Goal: Use online tool/utility: Utilize a website feature to perform a specific function

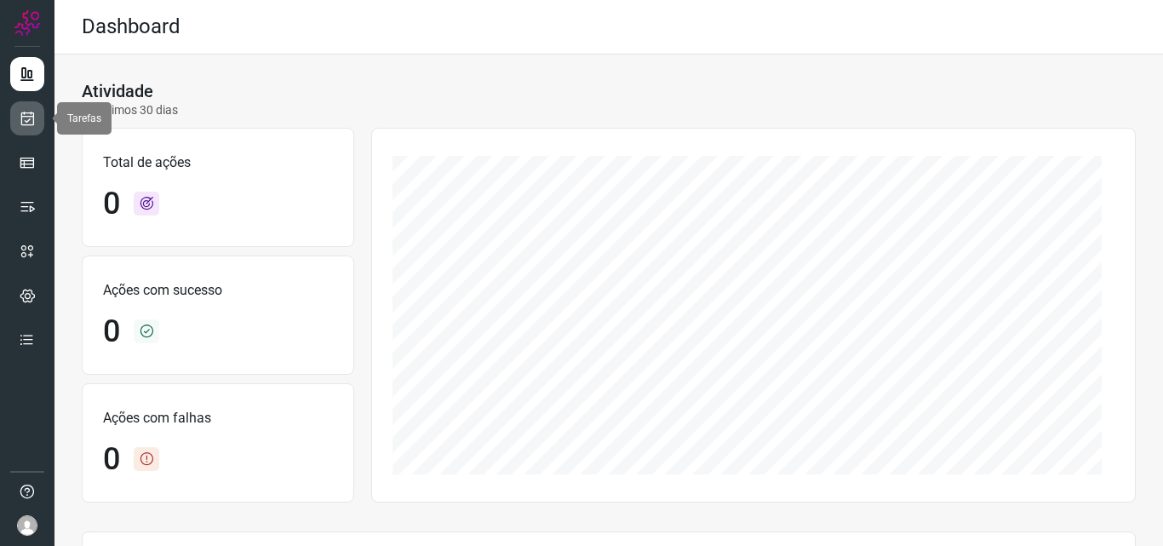
click at [20, 131] on link at bounding box center [27, 118] width 34 height 34
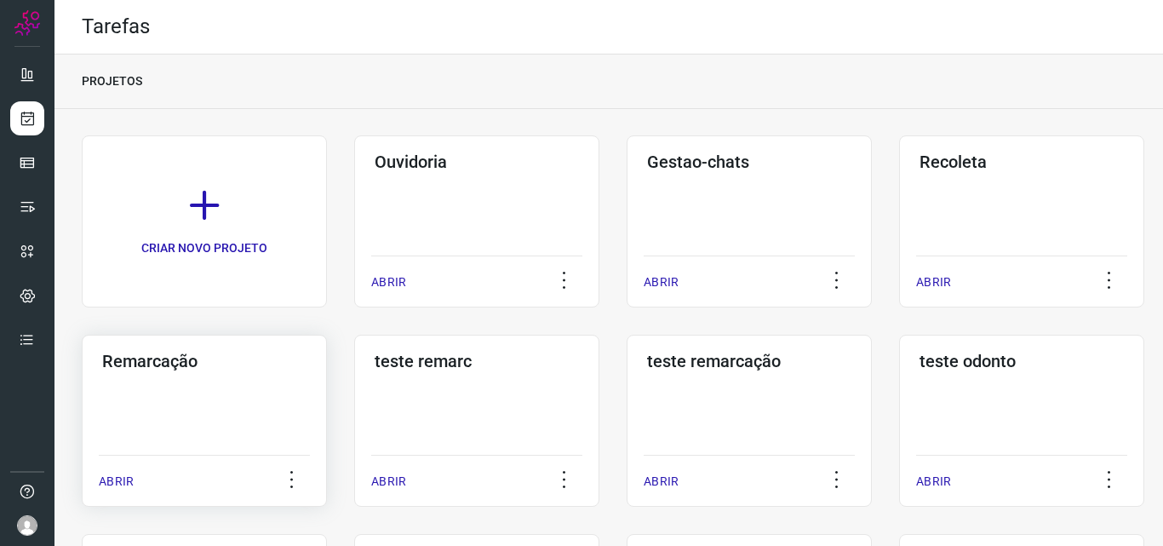
click at [354, 380] on div "Remarcação ABRIR" at bounding box center [476, 420] width 245 height 172
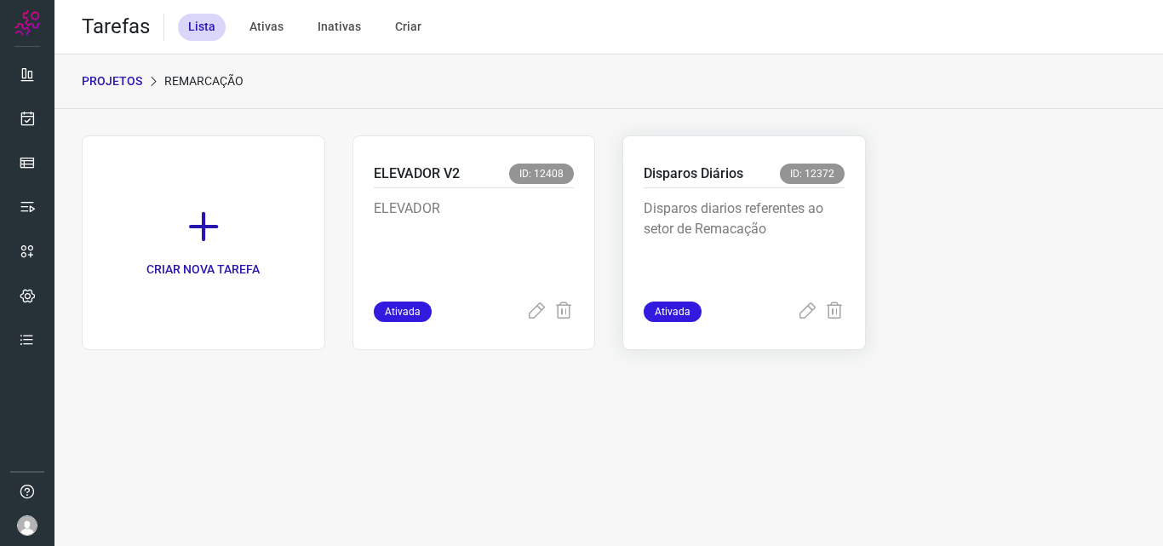
click at [729, 226] on p "Disparos diarios referentes ao setor de Remacação" at bounding box center [743, 240] width 201 height 85
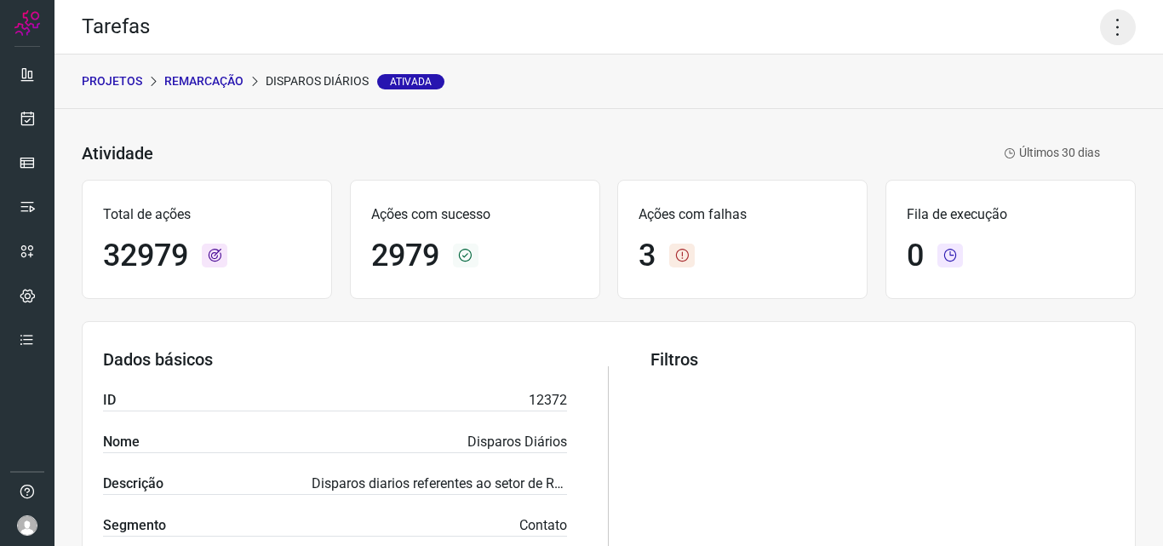
click at [1106, 29] on icon at bounding box center [1118, 27] width 36 height 36
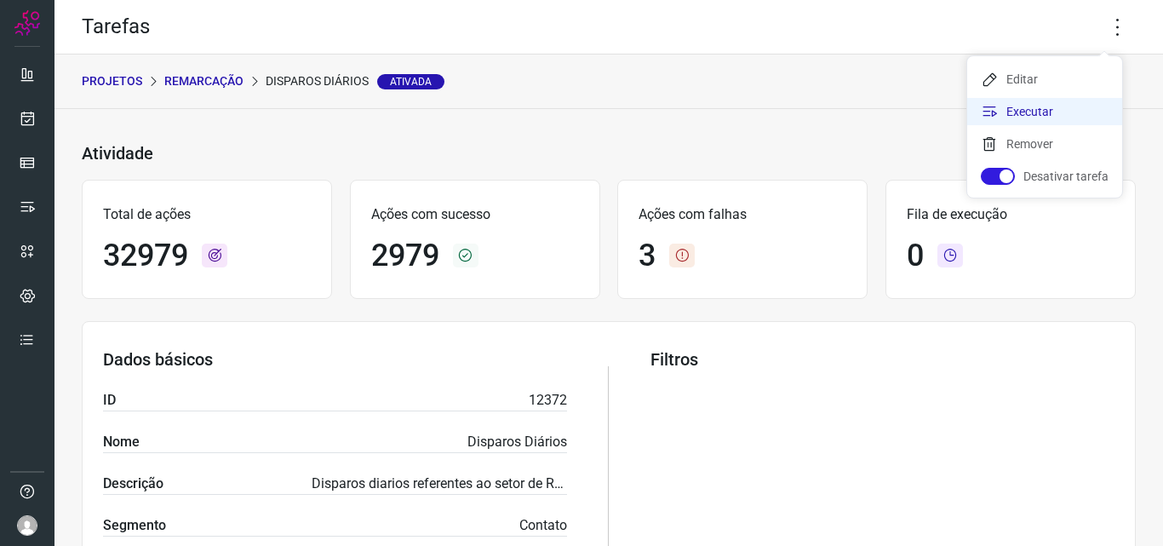
click at [1048, 112] on li "Executar" at bounding box center [1044, 111] width 155 height 27
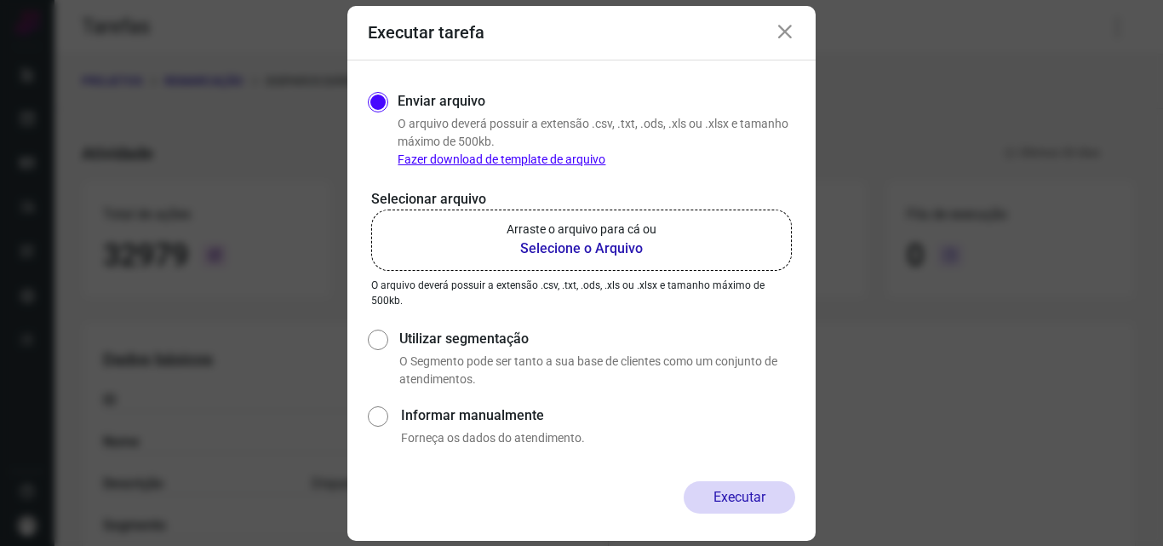
click at [540, 248] on b "Selecione o Arquivo" at bounding box center [581, 248] width 150 height 20
click at [0, 0] on input "Arraste o arquivo para cá ou Selecione o Arquivo" at bounding box center [0, 0] width 0 height 0
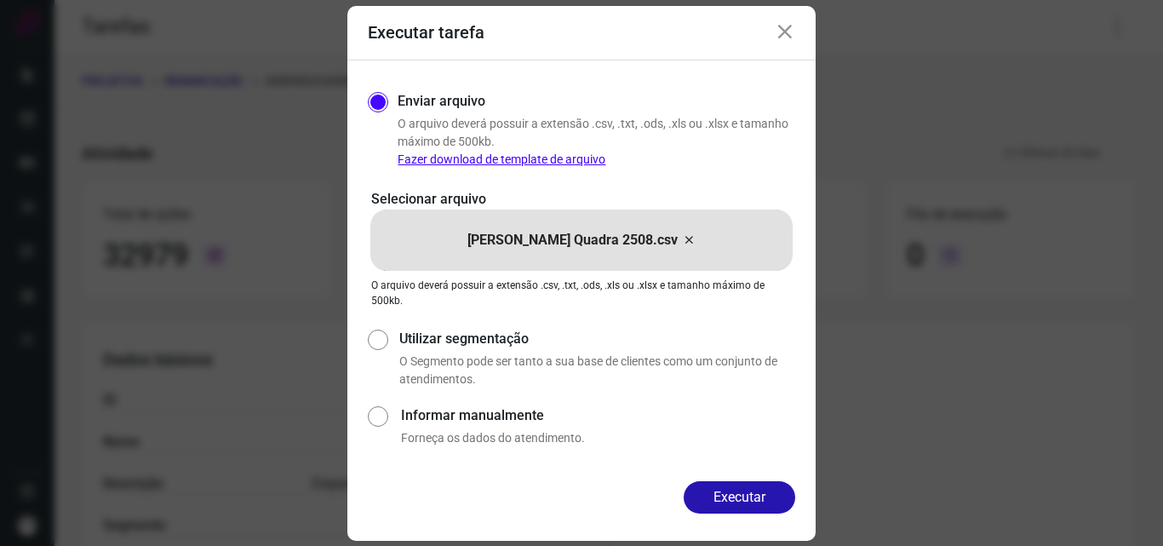
click at [752, 499] on button "Executar" at bounding box center [738, 497] width 111 height 32
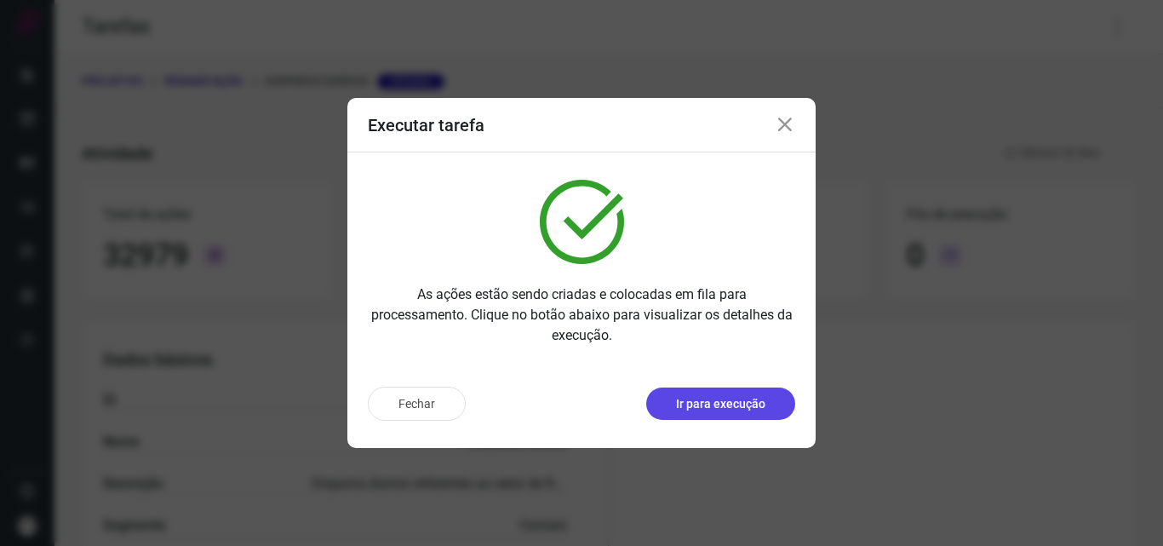
click at [718, 407] on p "Ir para execução" at bounding box center [720, 404] width 89 height 18
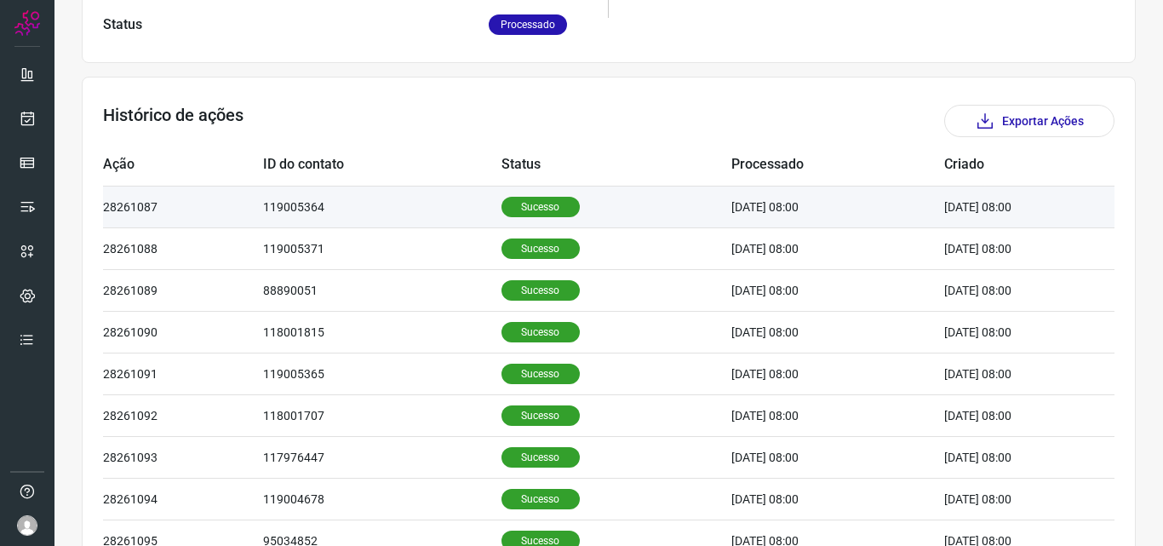
scroll to position [511, 0]
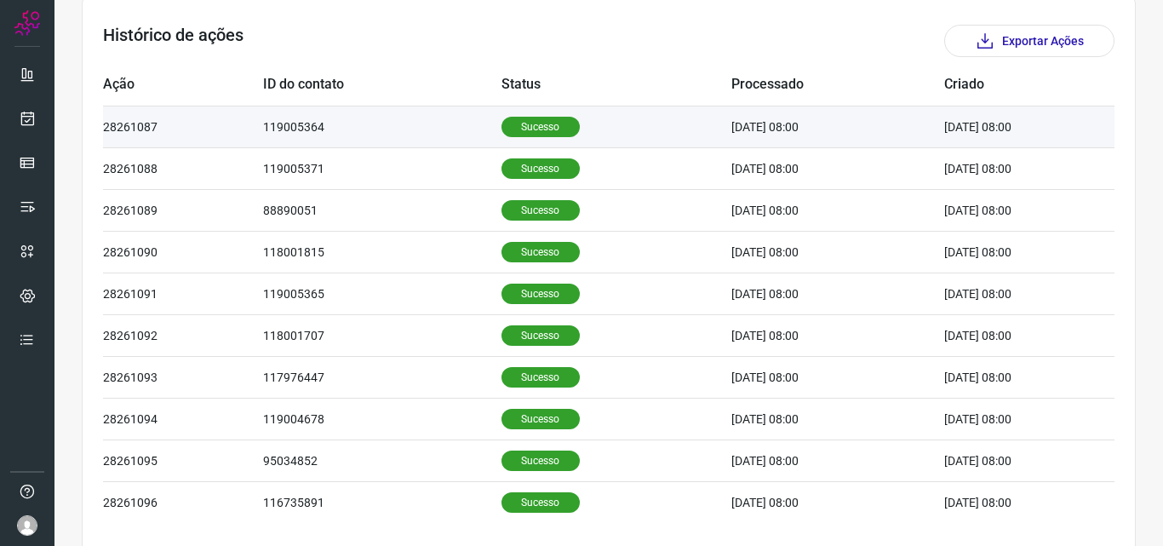
click at [504, 118] on p "Sucesso" at bounding box center [540, 127] width 78 height 20
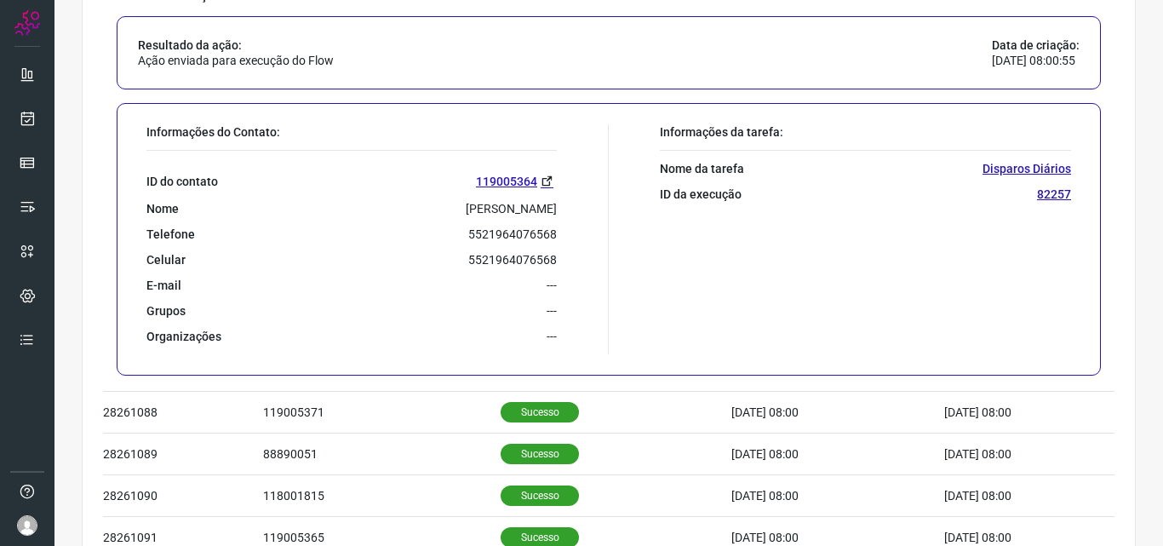
scroll to position [681, 0]
drag, startPoint x: 466, startPoint y: 236, endPoint x: 556, endPoint y: 235, distance: 89.4
click at [556, 235] on div "Informações do Contato: ID do contato 119005364 Nome Ione D. Carvalho Telefone …" at bounding box center [373, 238] width 471 height 230
copy p "5521964076568"
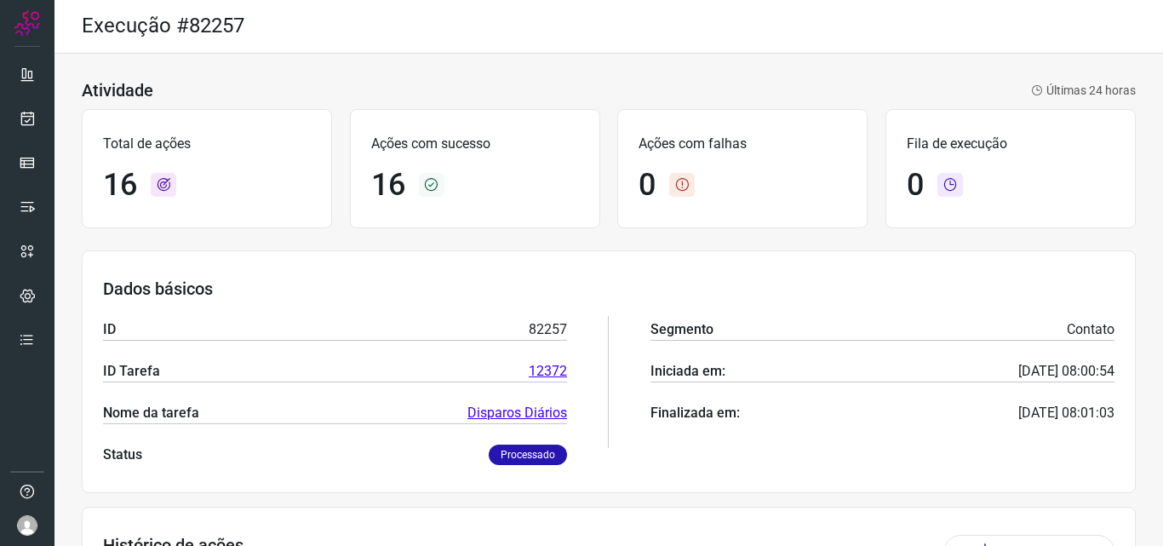
scroll to position [0, 0]
click at [31, 117] on icon at bounding box center [28, 118] width 18 height 17
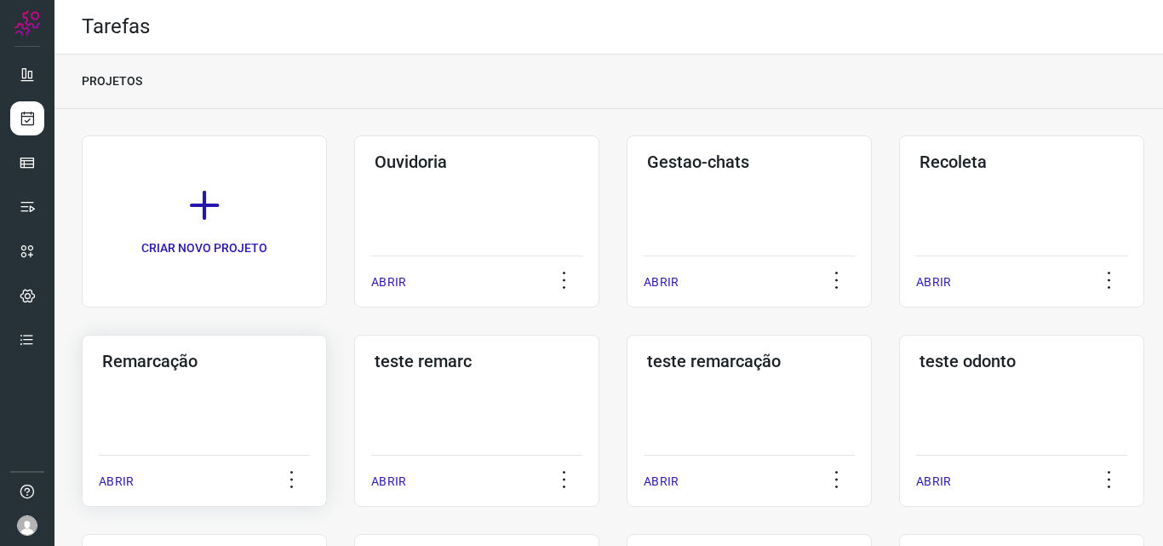
click at [354, 420] on div "Remarcação ABRIR" at bounding box center [476, 420] width 245 height 172
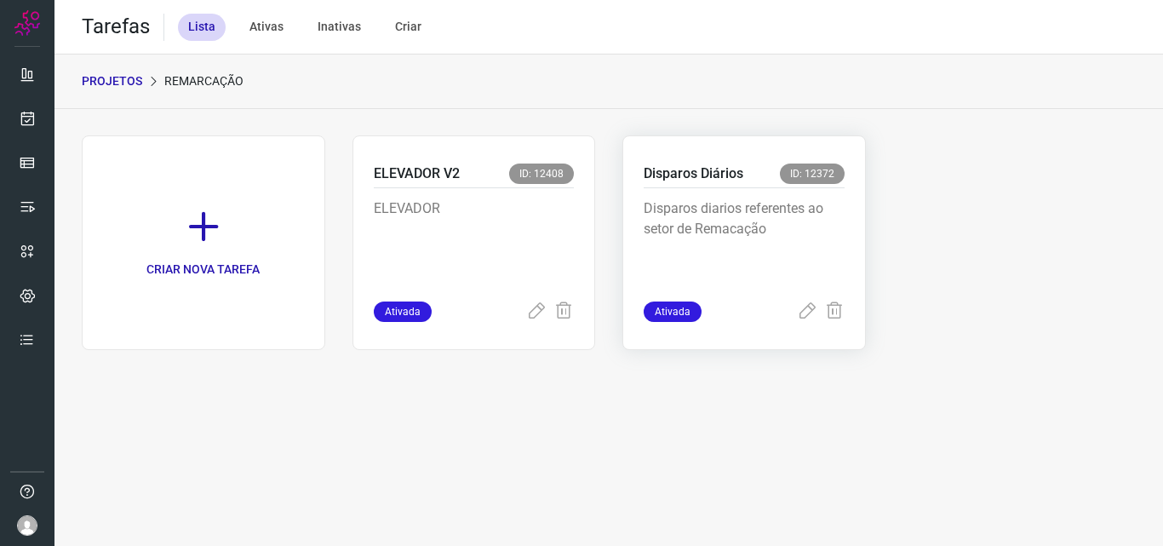
click at [793, 222] on p "Disparos diarios referentes ao setor de Remacação" at bounding box center [743, 240] width 201 height 85
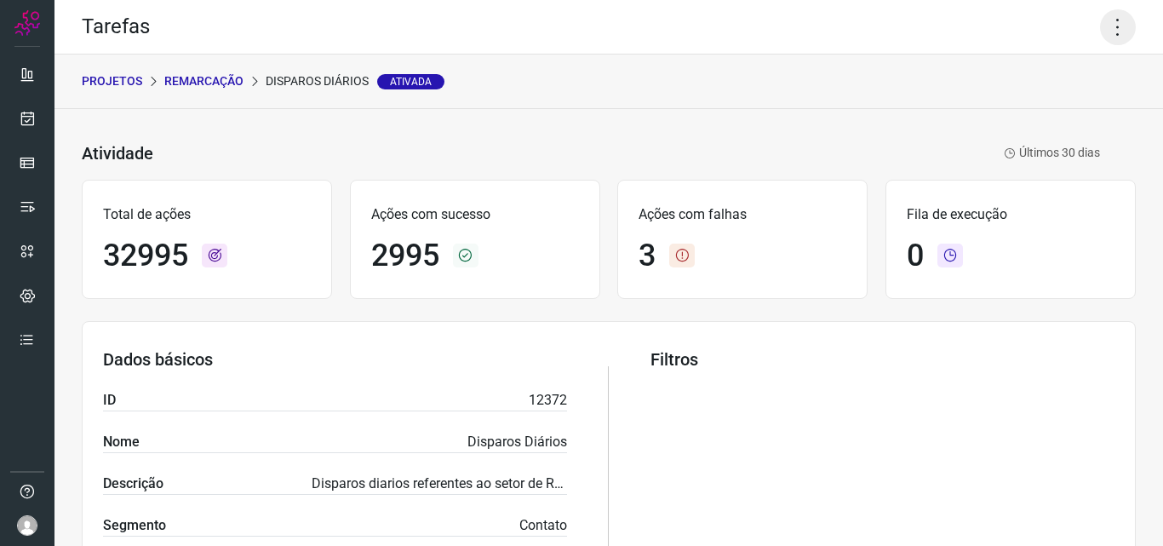
click at [1100, 36] on icon at bounding box center [1118, 27] width 36 height 36
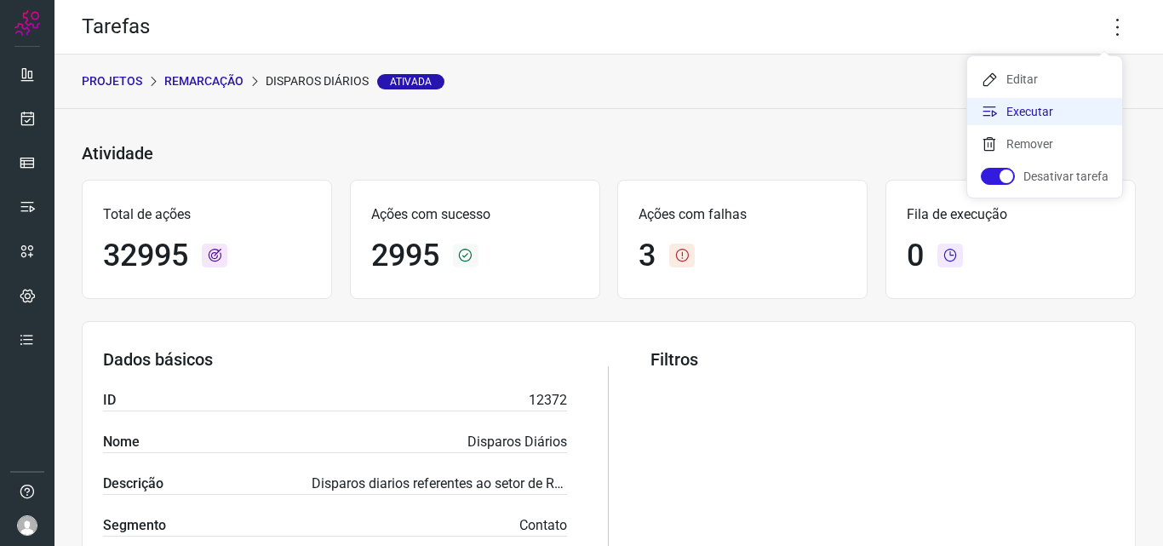
click at [1060, 108] on li "Executar" at bounding box center [1044, 111] width 155 height 27
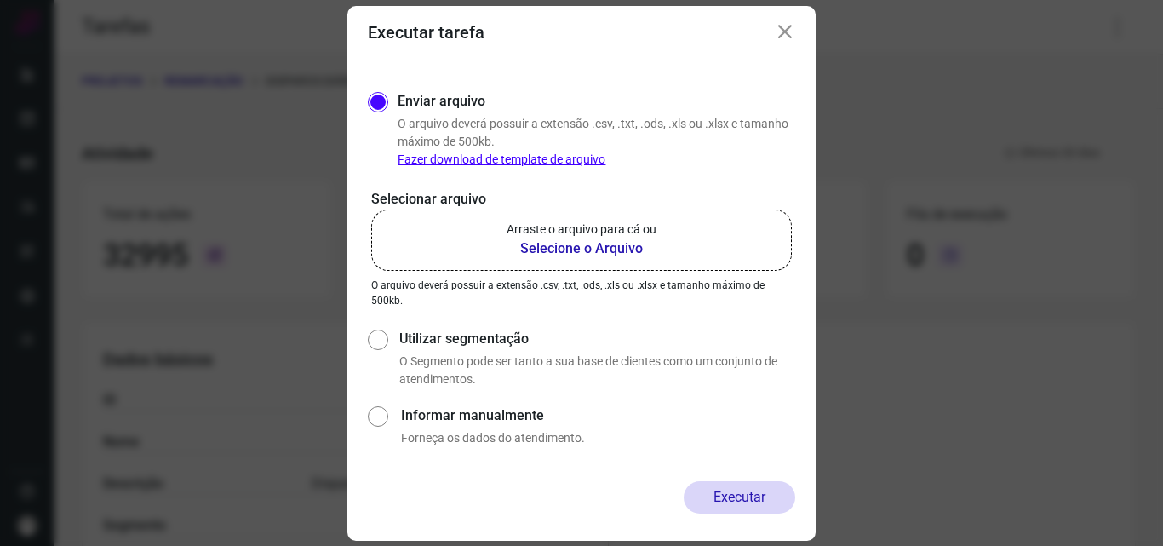
click at [596, 250] on b "Selecione o Arquivo" at bounding box center [581, 248] width 150 height 20
click at [0, 0] on input "Arraste o arquivo para cá ou Selecione o Arquivo" at bounding box center [0, 0] width 0 height 0
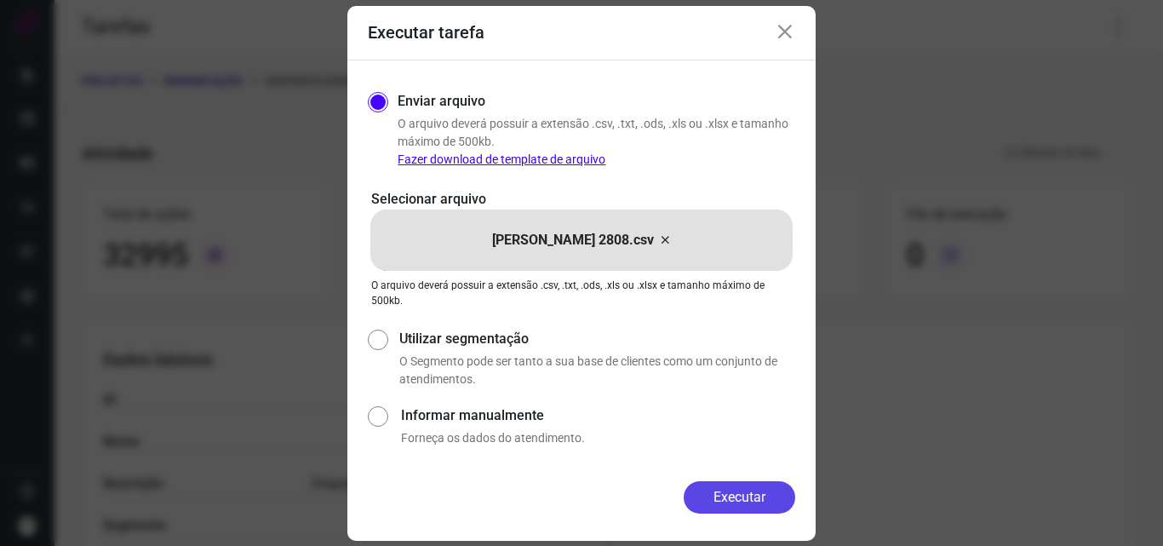
click at [737, 498] on button "Executar" at bounding box center [738, 497] width 111 height 32
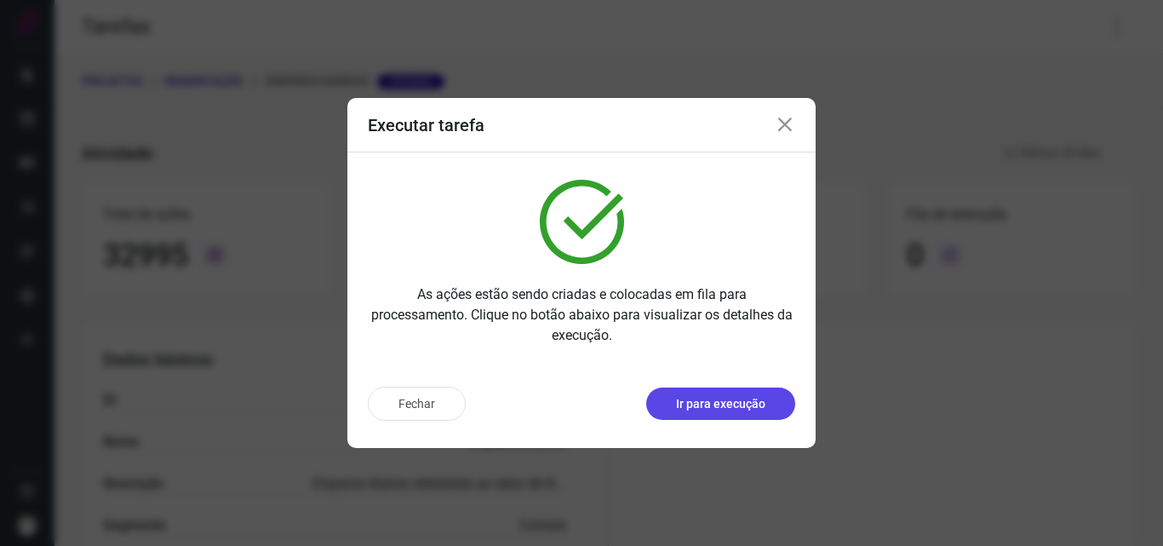
click at [695, 411] on p "Ir para execução" at bounding box center [720, 404] width 89 height 18
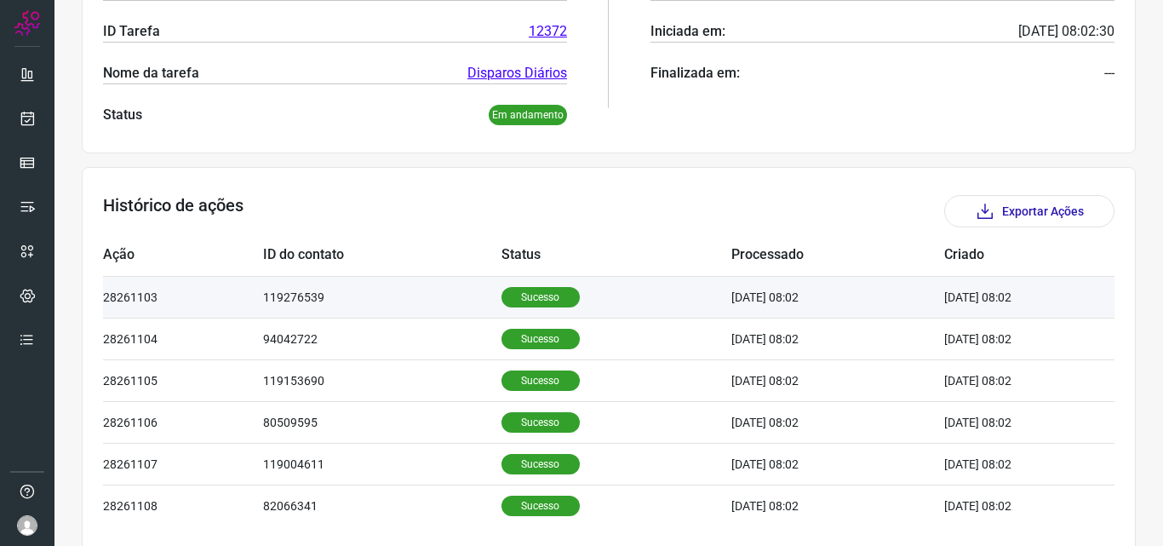
scroll to position [407, 0]
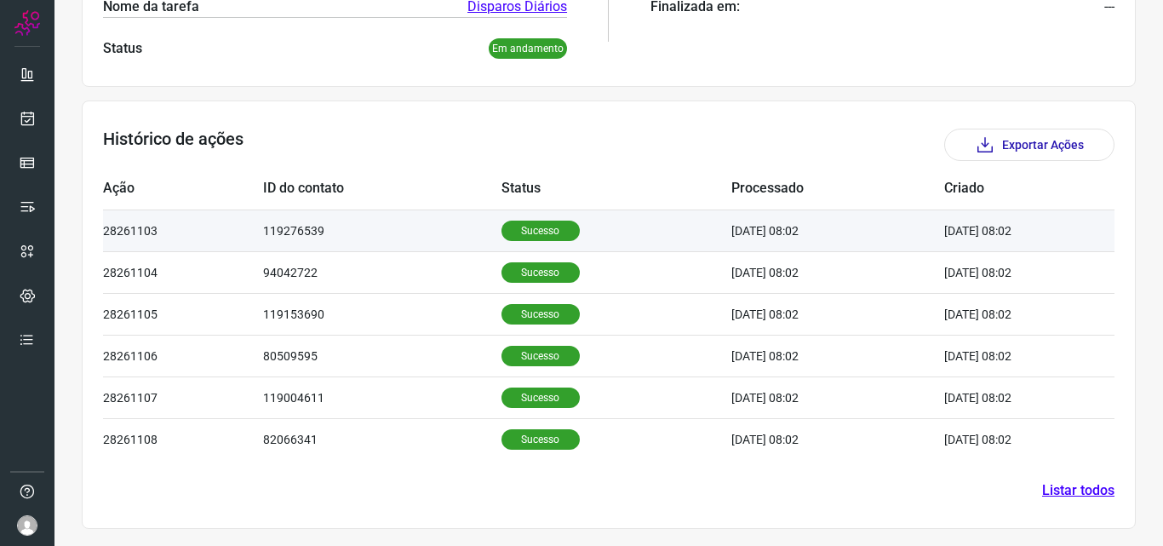
click at [526, 234] on p "Sucesso" at bounding box center [540, 230] width 78 height 20
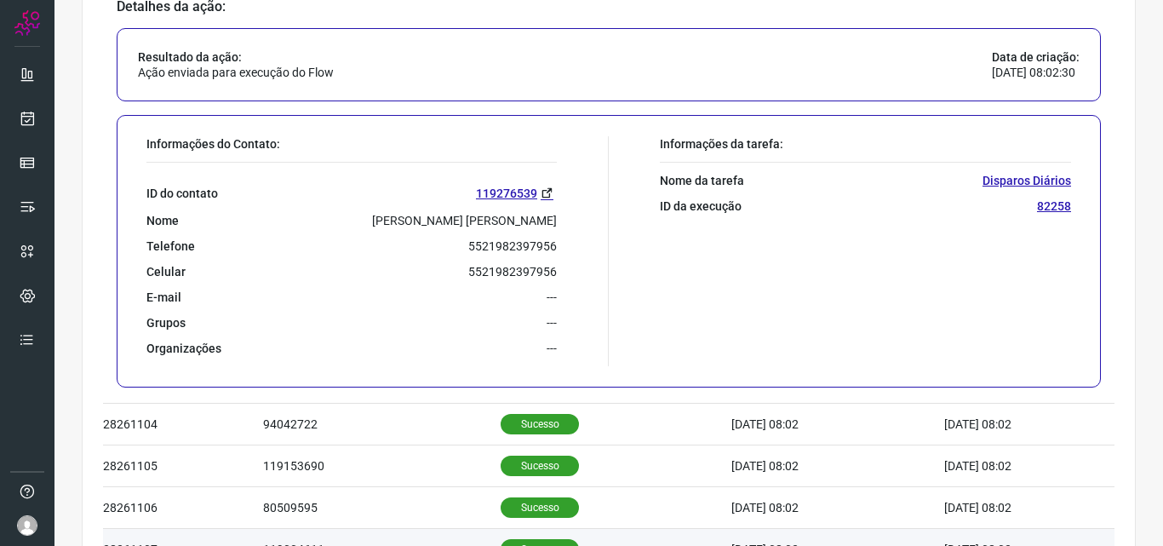
scroll to position [820, 0]
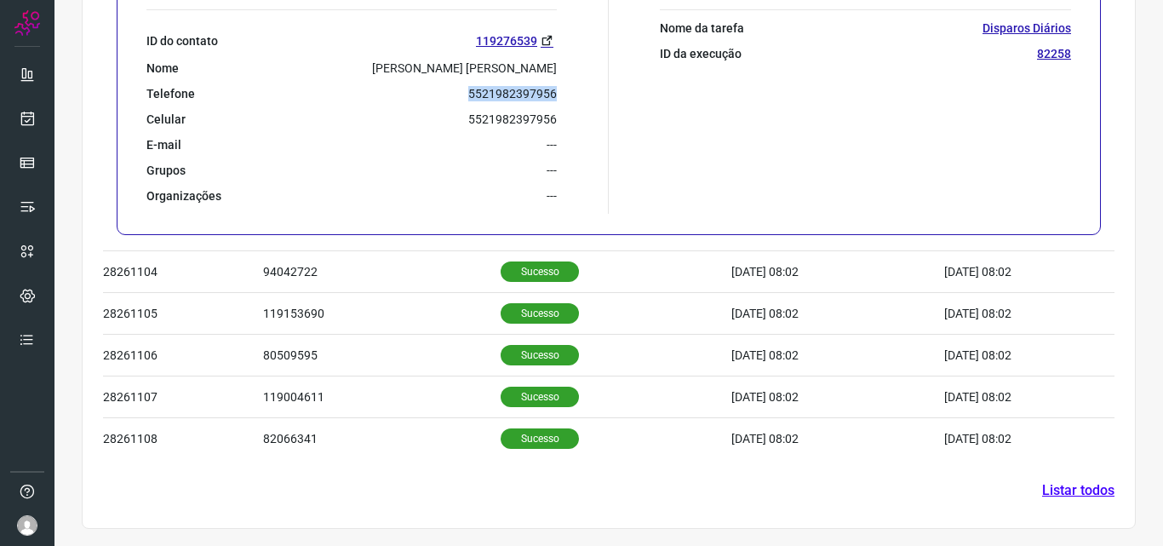
drag, startPoint x: 472, startPoint y: 94, endPoint x: 549, endPoint y: 98, distance: 77.5
click at [549, 98] on p "5521982397956" at bounding box center [512, 93] width 89 height 15
copy p "5521982397956"
click at [27, 112] on icon at bounding box center [28, 118] width 18 height 17
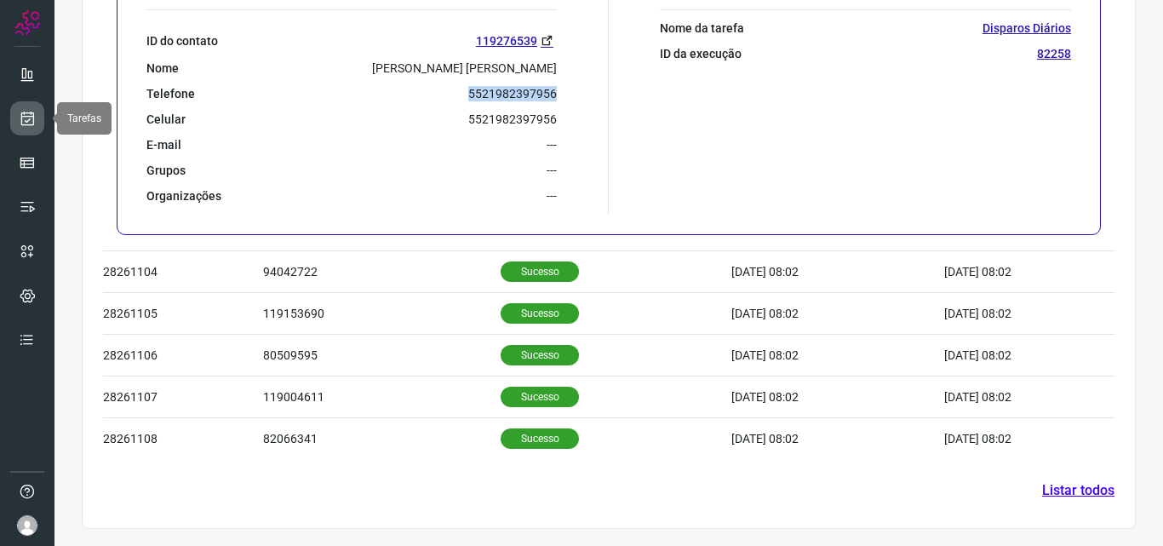
scroll to position [3, 0]
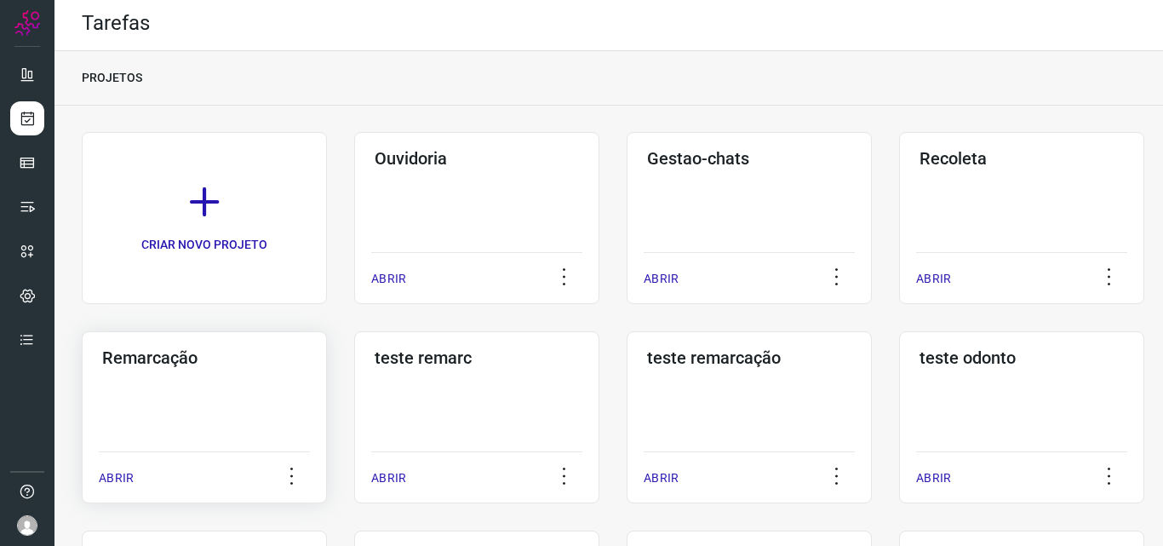
click at [354, 338] on div "Remarcação ABRIR" at bounding box center [476, 417] width 245 height 172
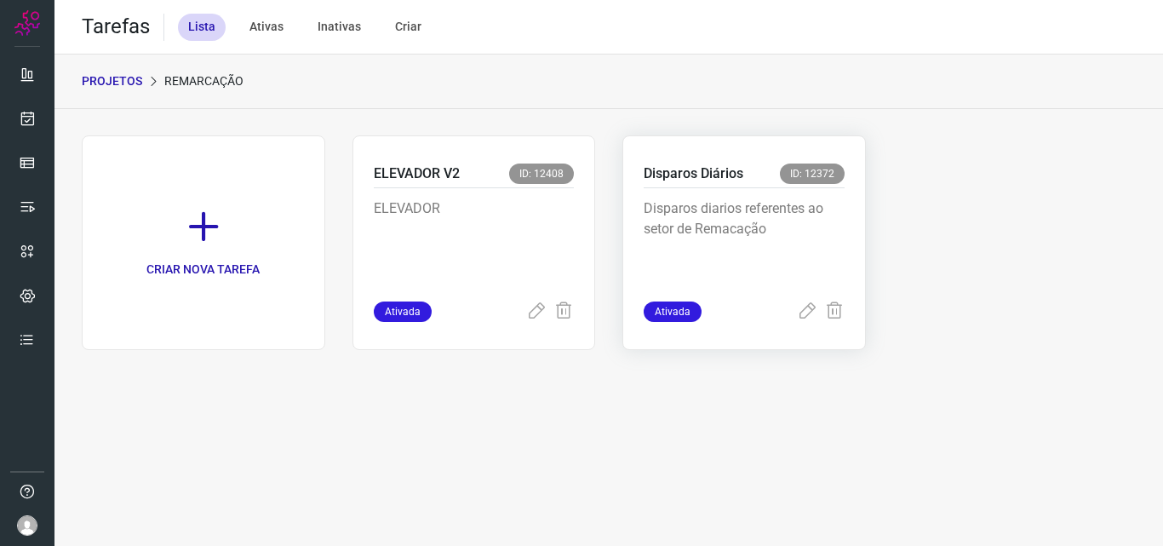
click at [724, 198] on p "Disparos diarios referentes ao setor de Remacação" at bounding box center [743, 240] width 201 height 85
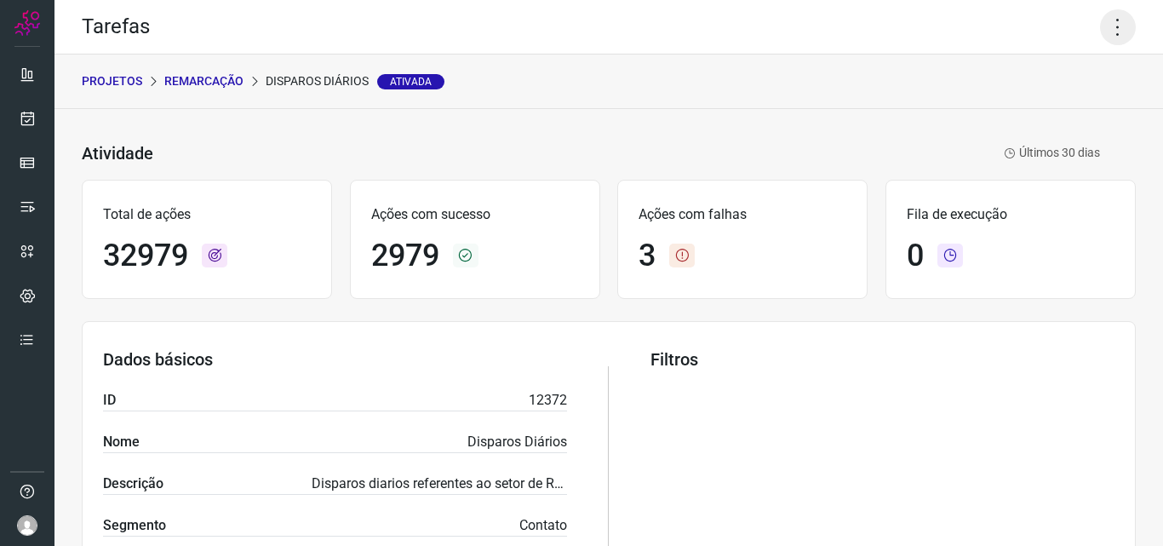
click at [1100, 28] on icon at bounding box center [1118, 27] width 36 height 36
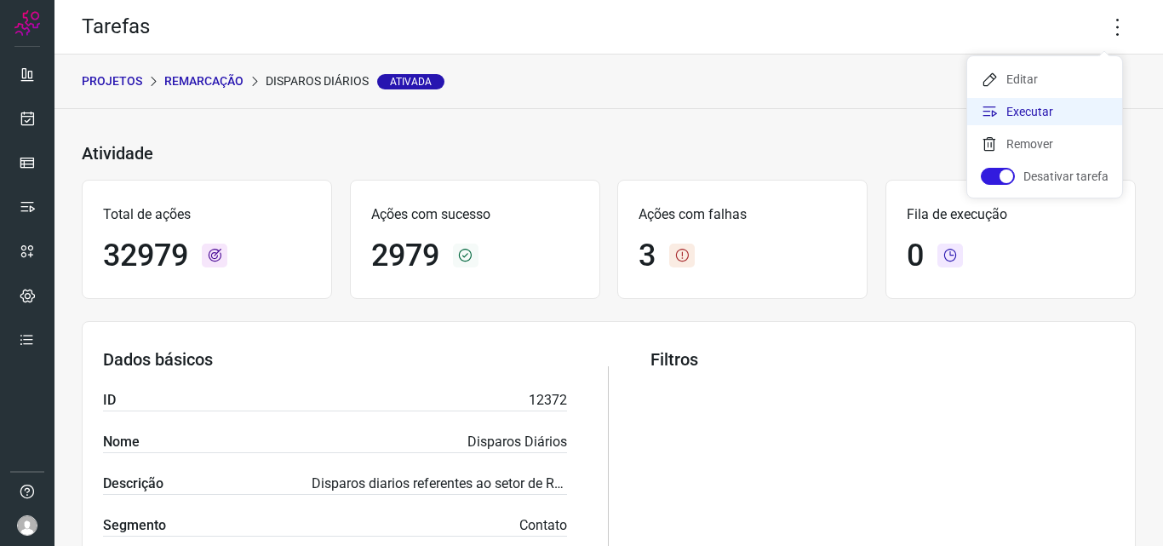
click at [1055, 113] on li "Executar" at bounding box center [1044, 111] width 155 height 27
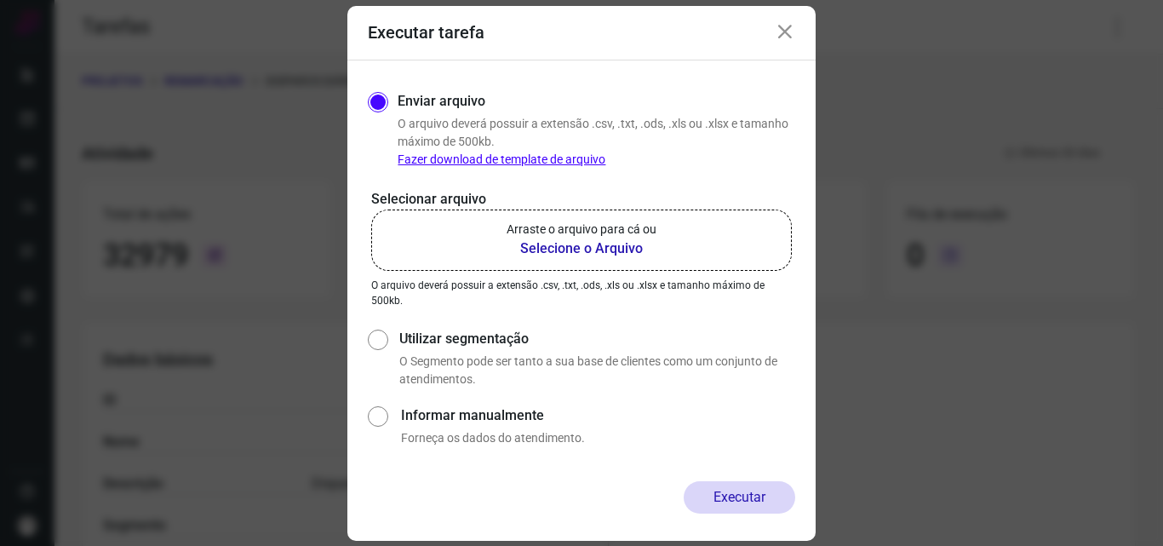
click at [581, 239] on b "Selecione o Arquivo" at bounding box center [581, 248] width 150 height 20
click at [0, 0] on input "Arraste o arquivo para cá ou Selecione o Arquivo" at bounding box center [0, 0] width 0 height 0
click at [580, 247] on b "Selecione o Arquivo" at bounding box center [581, 248] width 150 height 20
click at [0, 0] on input "Arraste o arquivo para cá ou Selecione o Arquivo" at bounding box center [0, 0] width 0 height 0
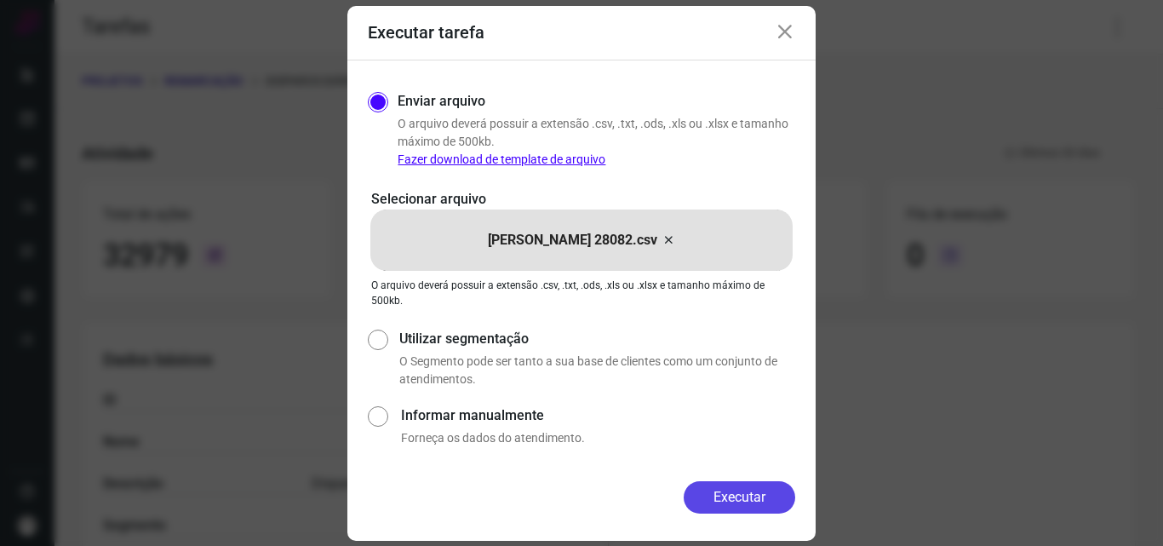
click at [755, 491] on button "Executar" at bounding box center [738, 497] width 111 height 32
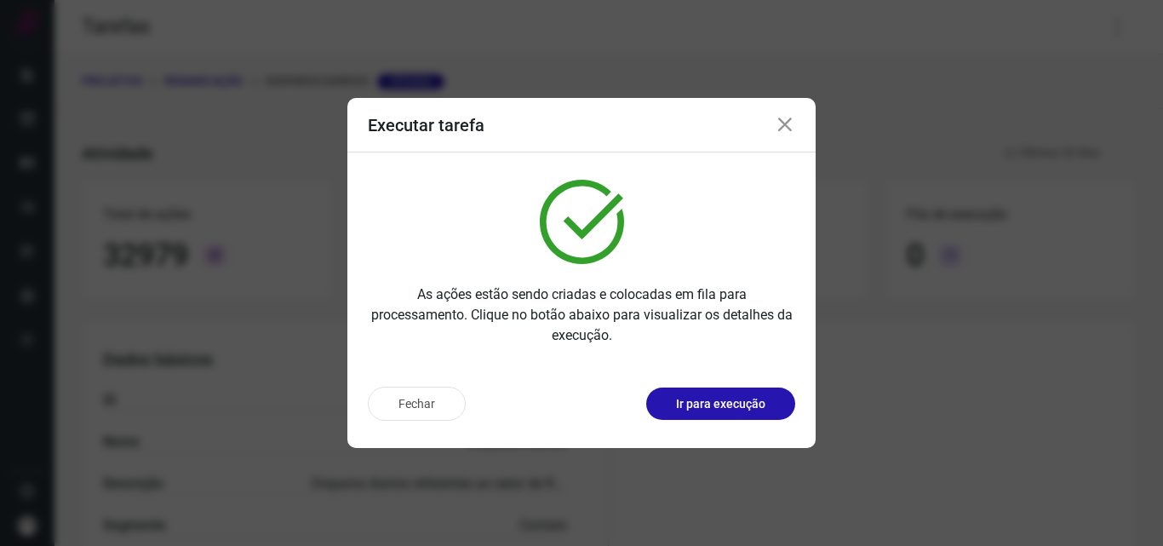
click at [773, 129] on div "Executar tarefa" at bounding box center [581, 125] width 468 height 54
click at [790, 129] on icon at bounding box center [785, 125] width 20 height 20
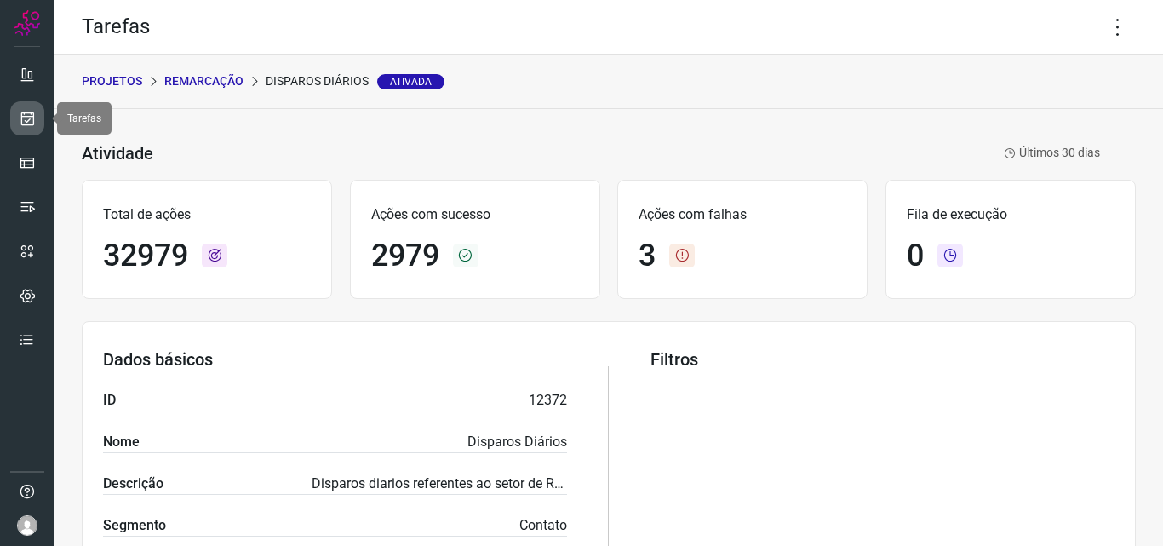
click at [22, 115] on icon at bounding box center [28, 118] width 18 height 17
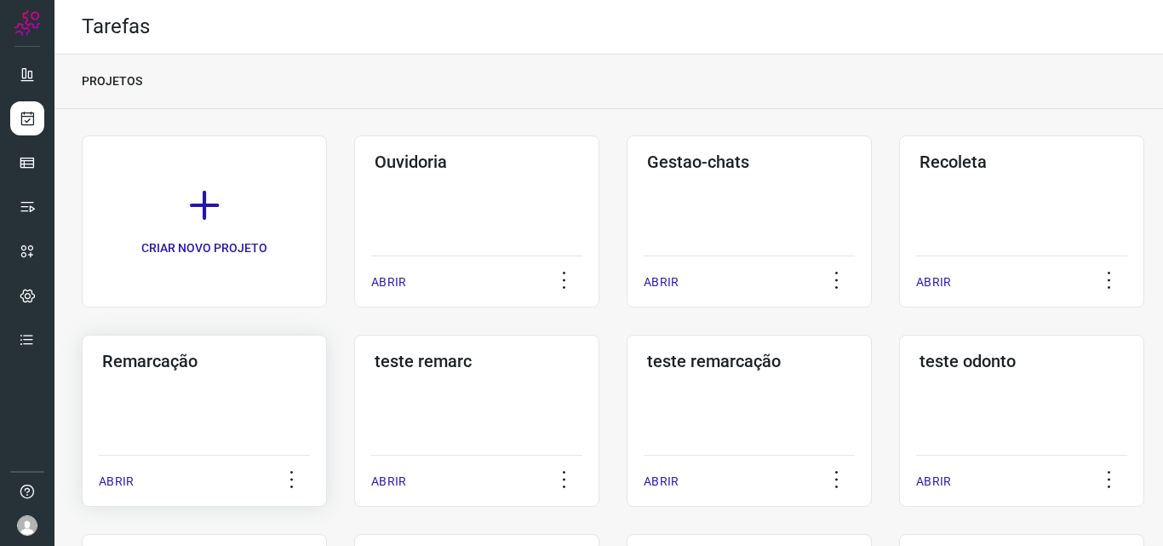
click at [354, 406] on div "Remarcação ABRIR" at bounding box center [476, 420] width 245 height 172
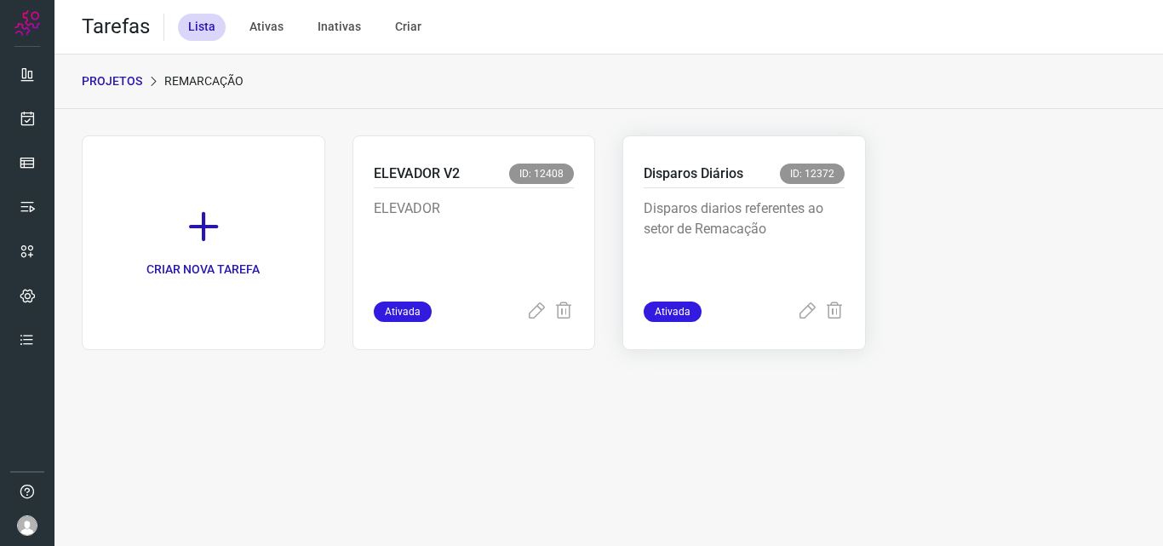
click at [769, 186] on div "Disparos Diários ID: 12372" at bounding box center [743, 175] width 201 height 25
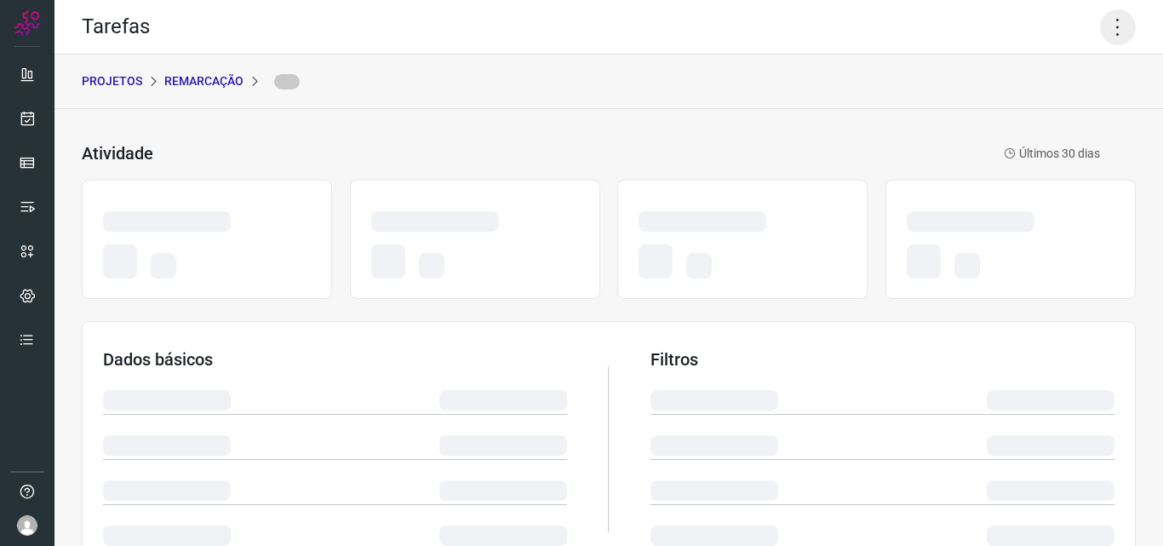
click at [1100, 33] on icon at bounding box center [1118, 27] width 36 height 36
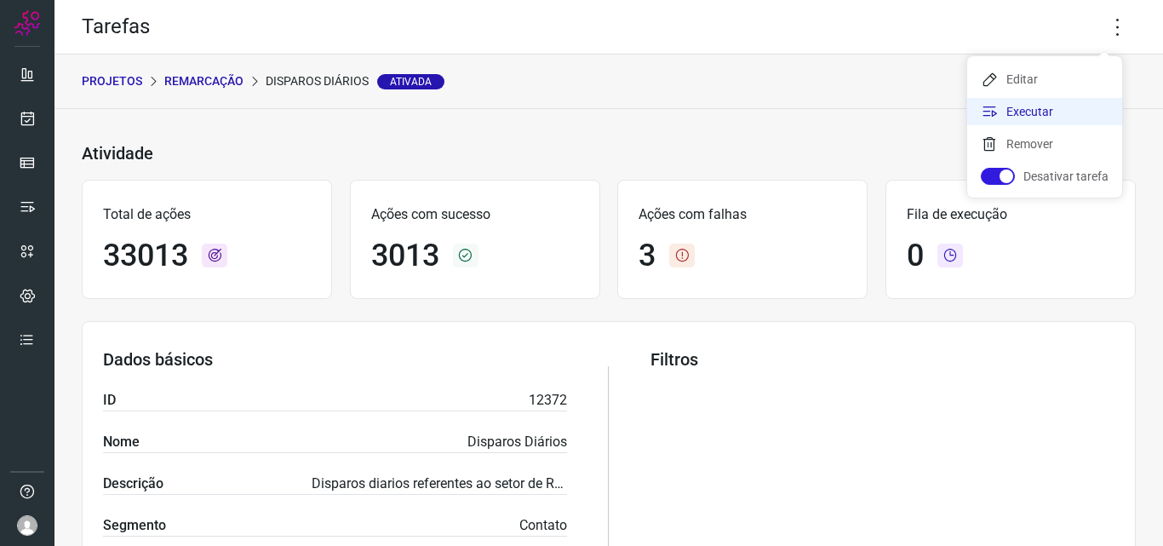
click at [1046, 109] on li "Executar" at bounding box center [1044, 111] width 155 height 27
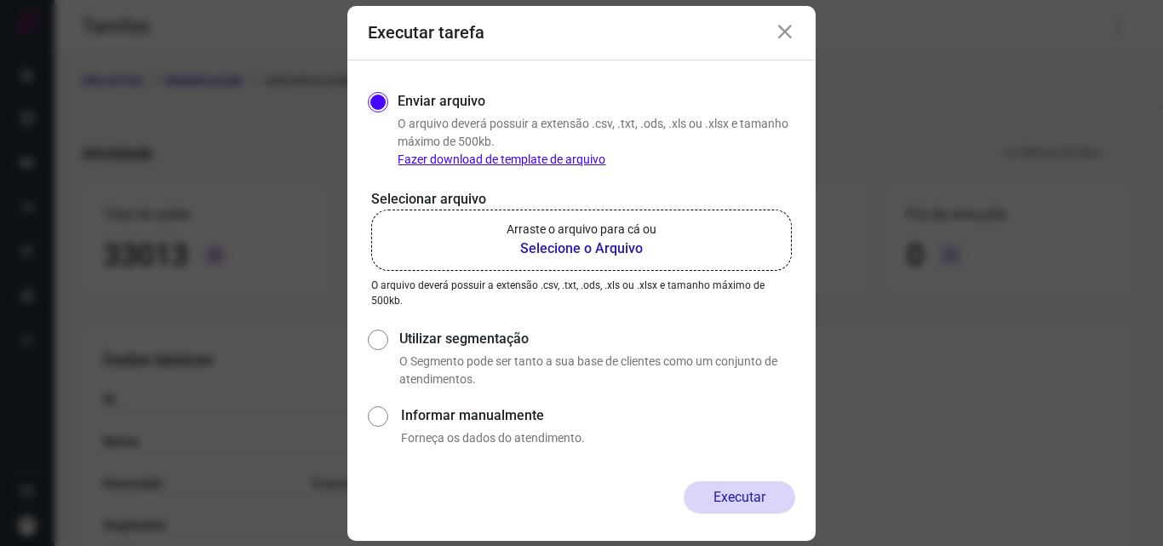
click at [597, 252] on b "Selecione o Arquivo" at bounding box center [581, 248] width 150 height 20
click at [0, 0] on input "Arraste o arquivo para cá ou Selecione o Arquivo" at bounding box center [0, 0] width 0 height 0
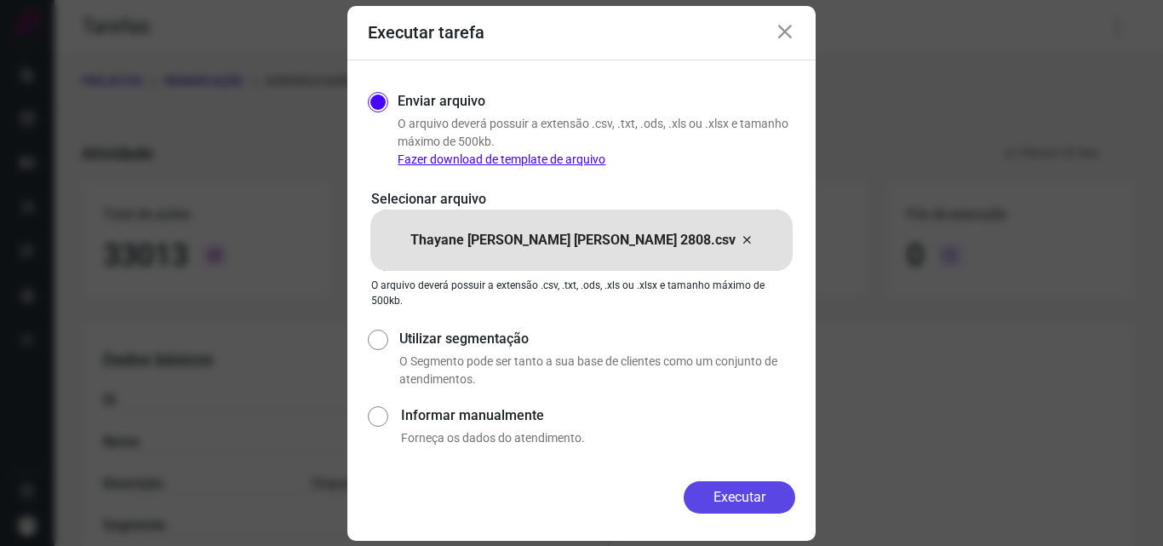
click at [757, 504] on button "Executar" at bounding box center [738, 497] width 111 height 32
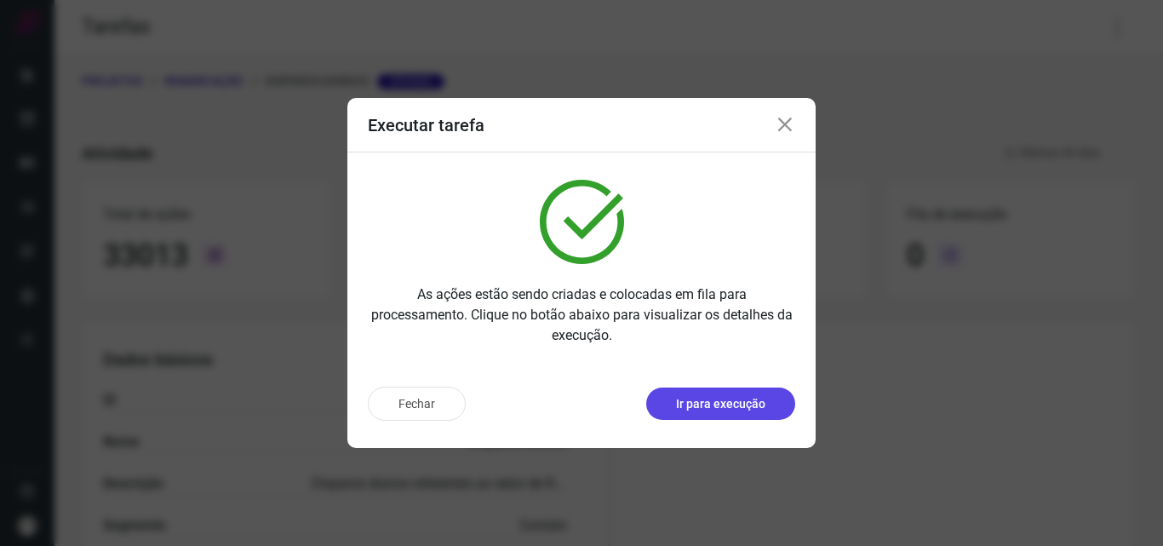
click at [720, 408] on p "Ir para execução" at bounding box center [720, 404] width 89 height 18
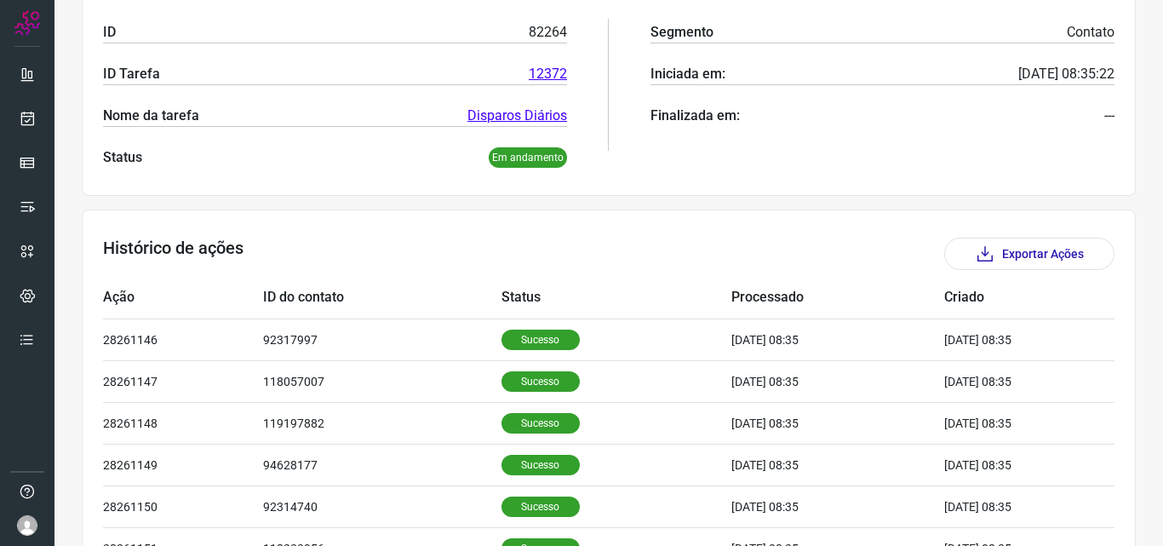
scroll to position [340, 0]
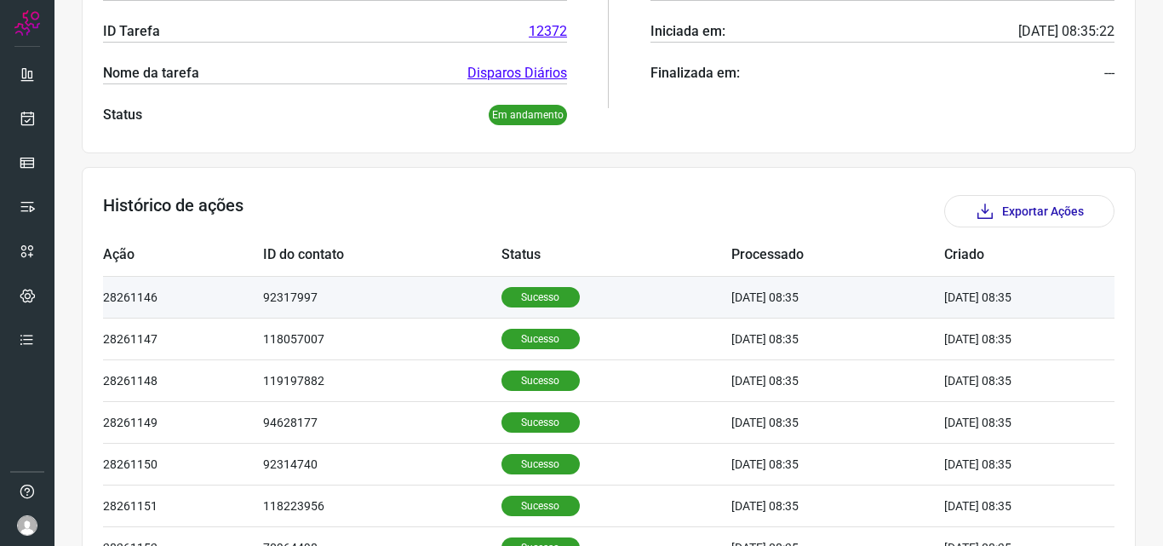
click at [518, 303] on p "Sucesso" at bounding box center [540, 297] width 78 height 20
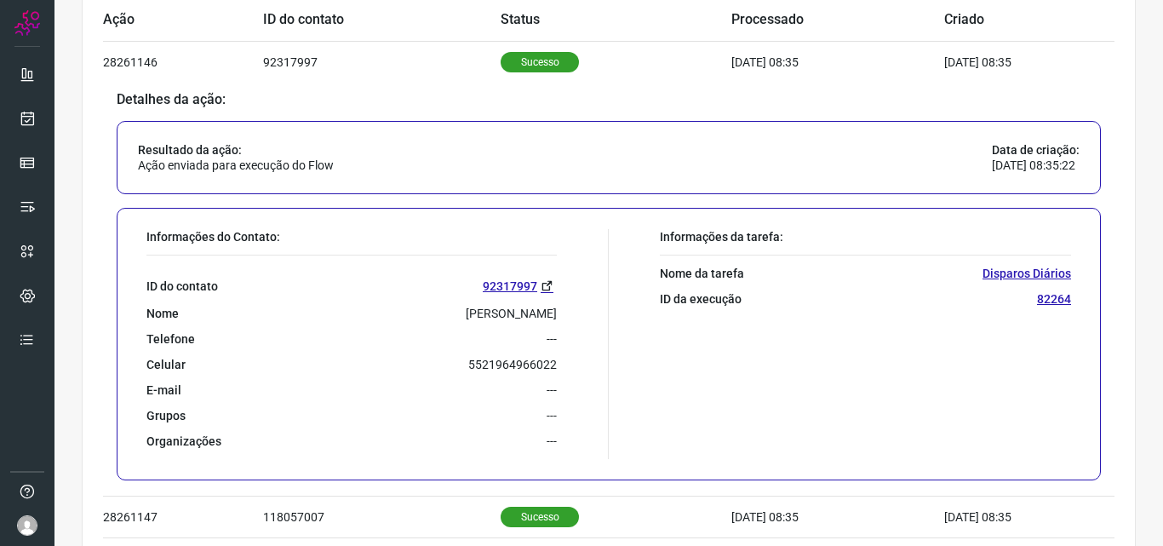
scroll to position [596, 0]
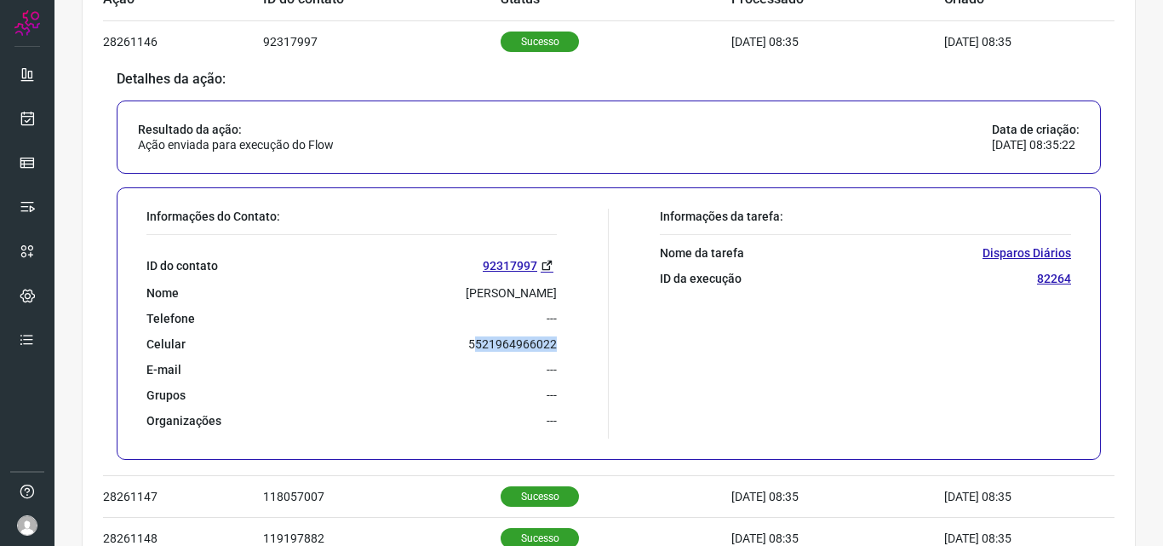
drag, startPoint x: 508, startPoint y: 345, endPoint x: 557, endPoint y: 342, distance: 48.6
click at [559, 342] on div "Informações do Contato: ID do contato 92317997 Nome [PERSON_NAME] Telefone --- …" at bounding box center [373, 324] width 471 height 230
drag, startPoint x: 557, startPoint y: 342, endPoint x: 495, endPoint y: 344, distance: 61.3
click at [554, 342] on div "Informações do Contato: ID do contato 92317997 Nome [PERSON_NAME] Telefone --- …" at bounding box center [373, 324] width 471 height 230
click at [461, 345] on div "Celular [PHONE_NUMBER]" at bounding box center [351, 343] width 410 height 15
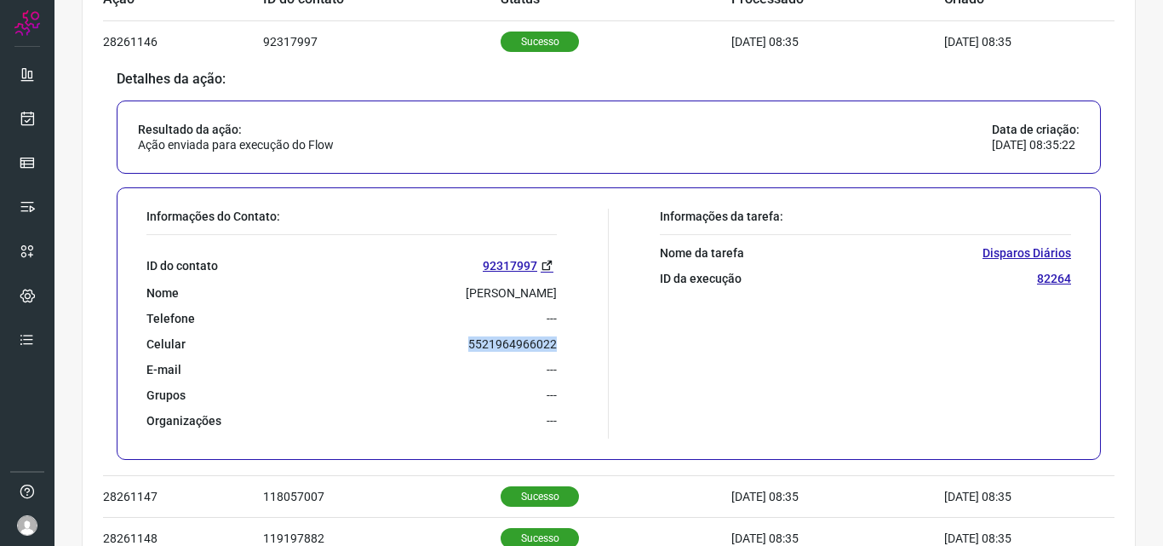
drag, startPoint x: 481, startPoint y: 347, endPoint x: 552, endPoint y: 347, distance: 70.6
click at [552, 347] on div "Informações do Contato: ID do contato 92317997 Nome [PERSON_NAME] Telefone --- …" at bounding box center [373, 324] width 471 height 230
copy p "5521964966022"
click at [15, 133] on link at bounding box center [27, 118] width 34 height 34
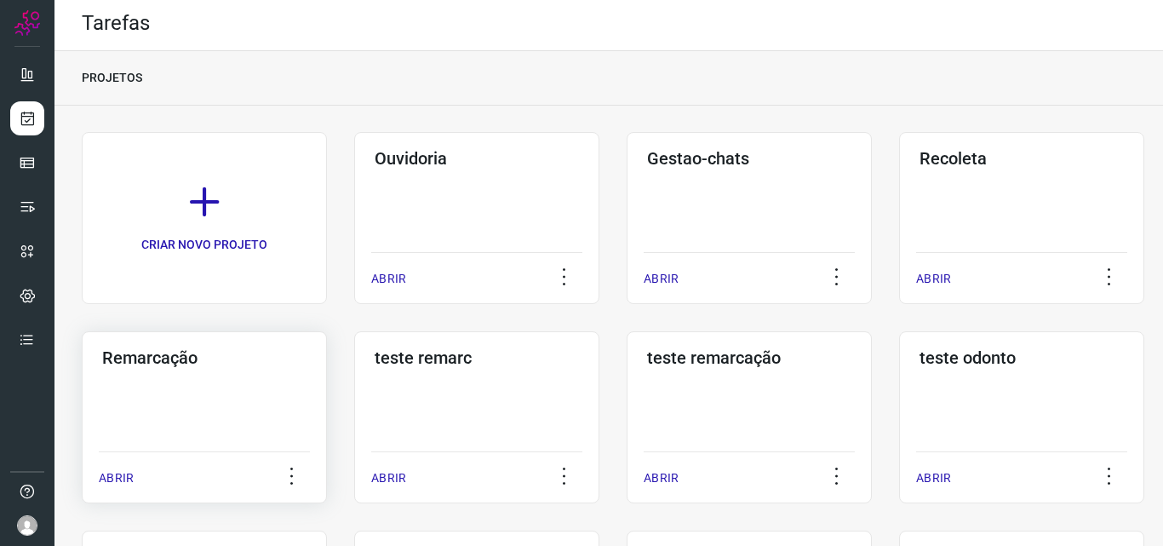
click at [354, 395] on div "Remarcação ABRIR" at bounding box center [476, 417] width 245 height 172
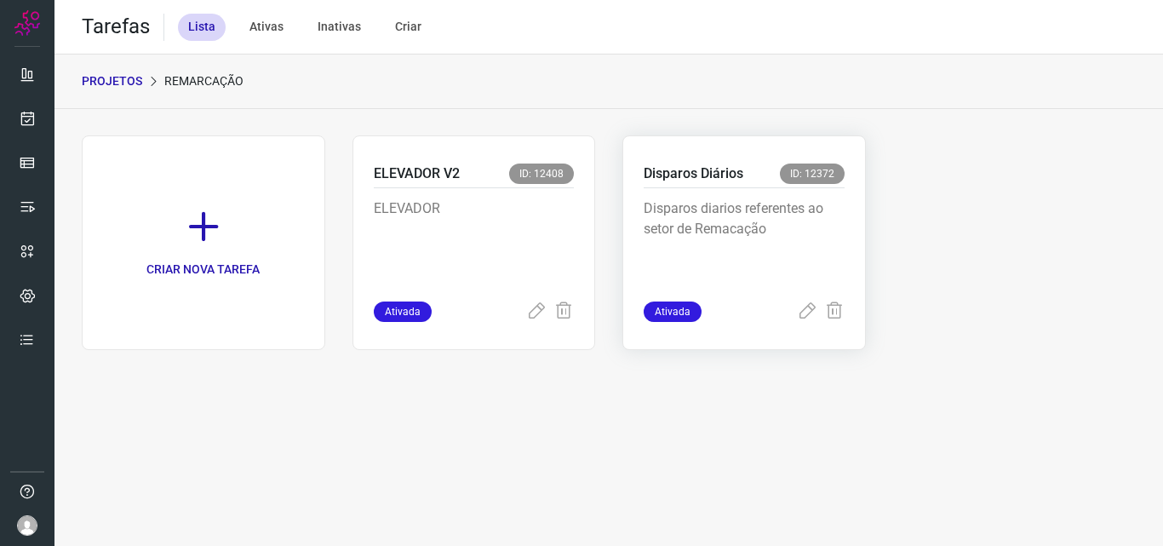
click at [771, 214] on p "Disparos diarios referentes ao setor de Remacação" at bounding box center [743, 240] width 201 height 85
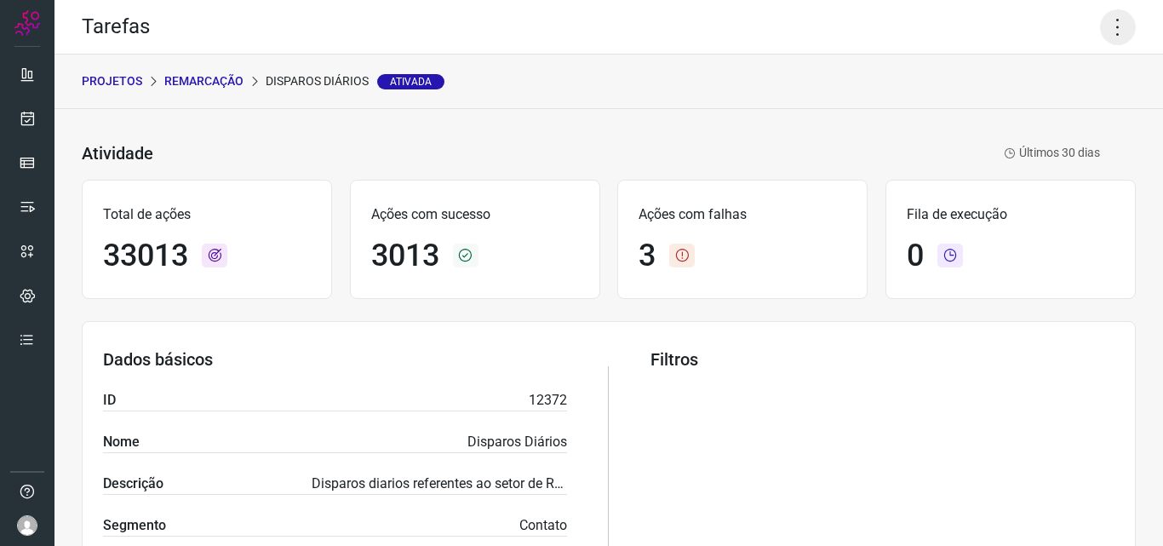
click at [1100, 32] on icon at bounding box center [1118, 27] width 36 height 36
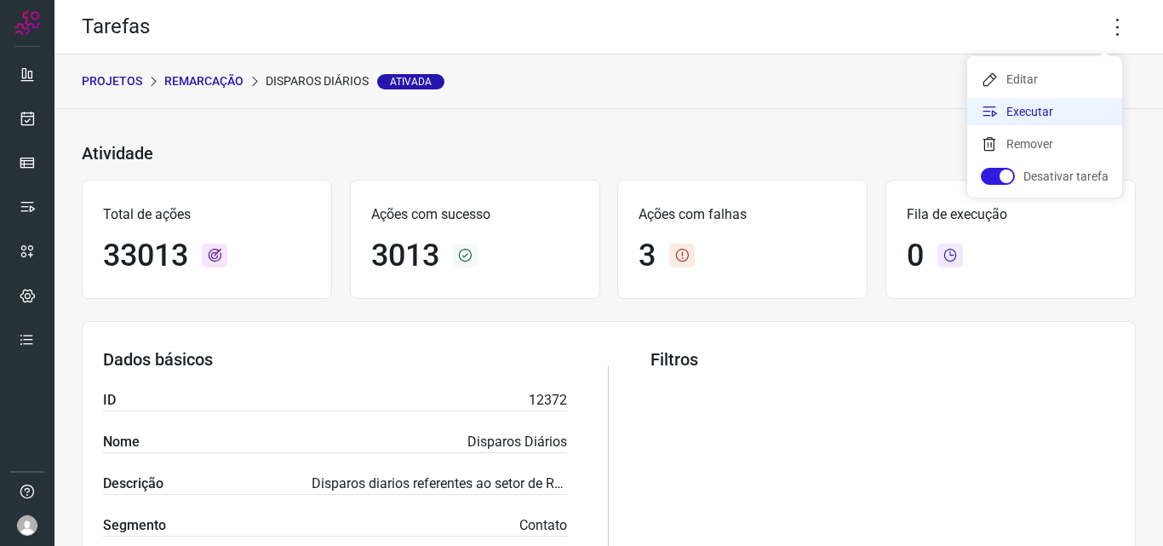
click at [1035, 107] on li "Executar" at bounding box center [1044, 111] width 155 height 27
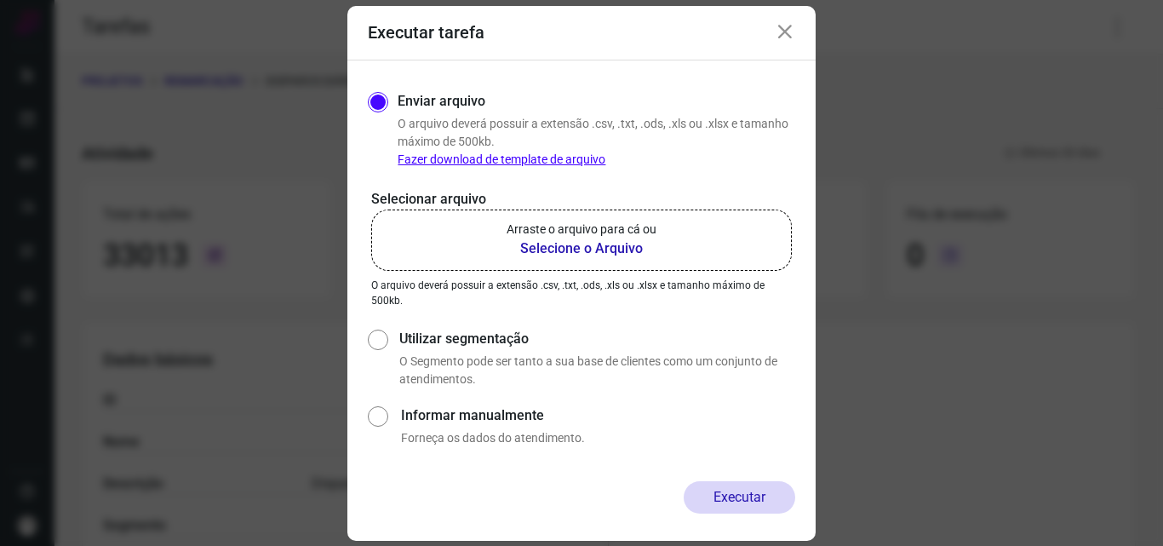
click at [591, 244] on b "Selecione o Arquivo" at bounding box center [581, 248] width 150 height 20
click at [0, 0] on input "Arraste o arquivo para cá ou Selecione o Arquivo" at bounding box center [0, 0] width 0 height 0
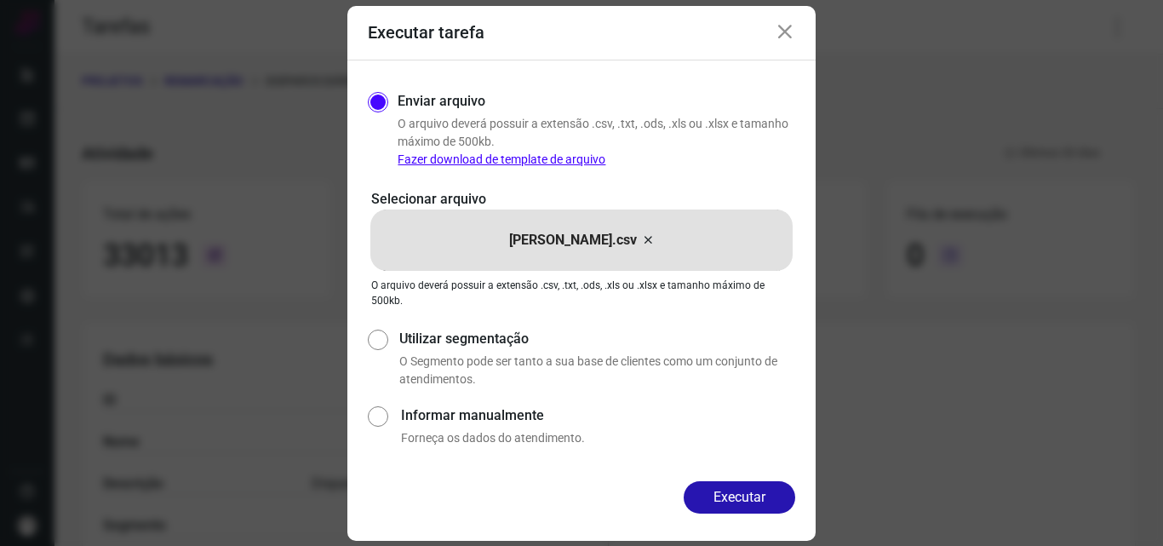
click at [761, 502] on button "Executar" at bounding box center [738, 497] width 111 height 32
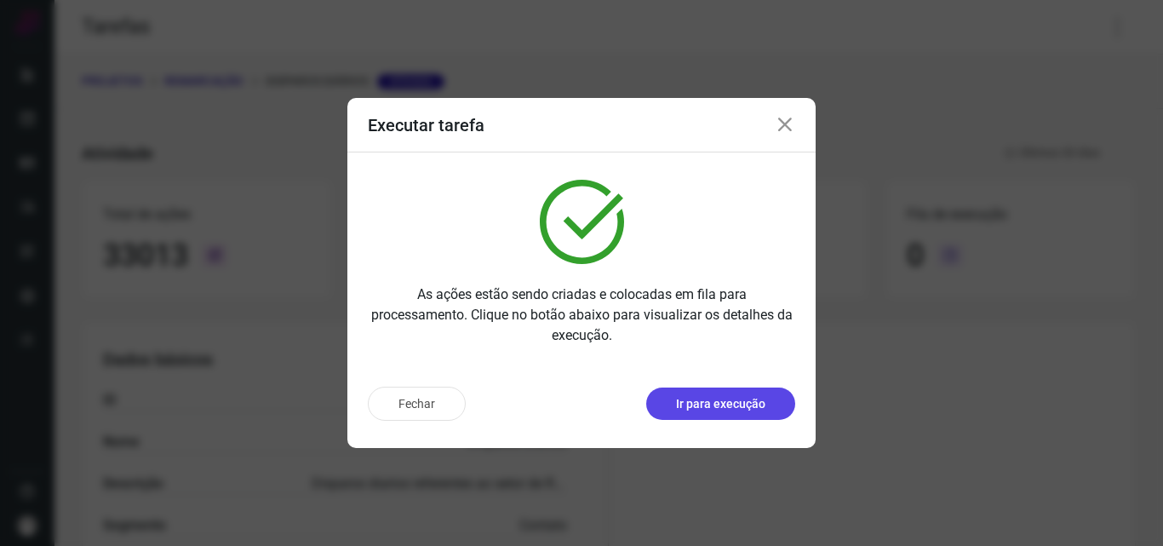
click at [672, 403] on button "Ir para execução" at bounding box center [720, 403] width 149 height 32
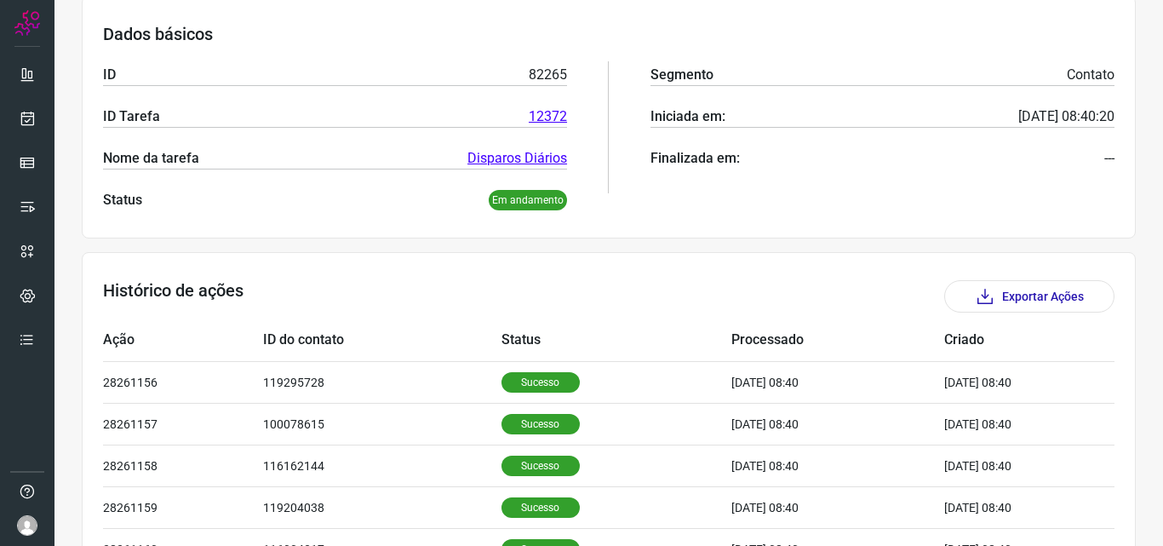
scroll to position [340, 0]
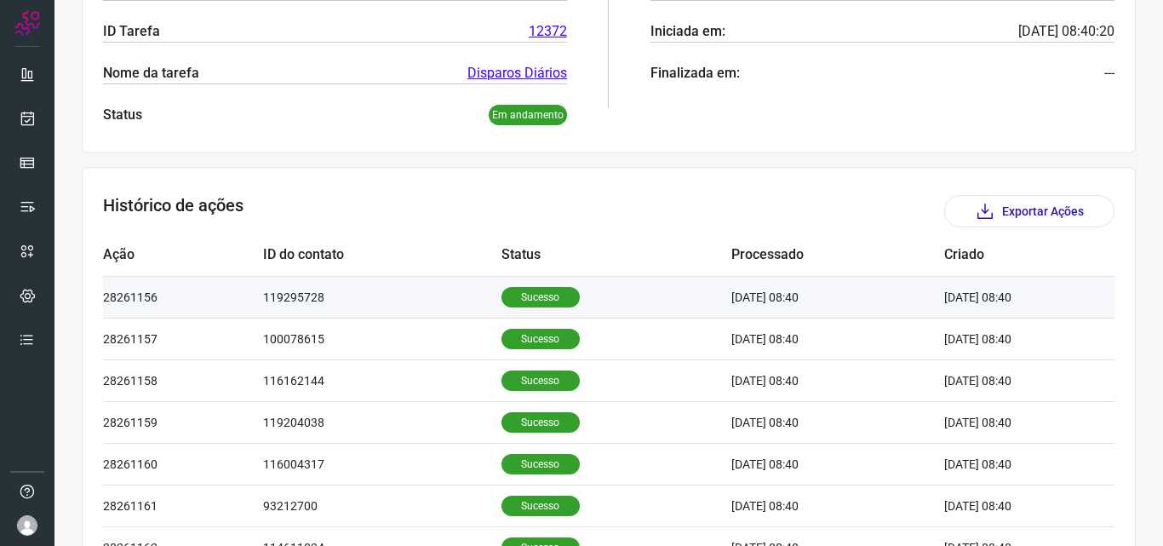
click at [523, 294] on p "Sucesso" at bounding box center [540, 297] width 78 height 20
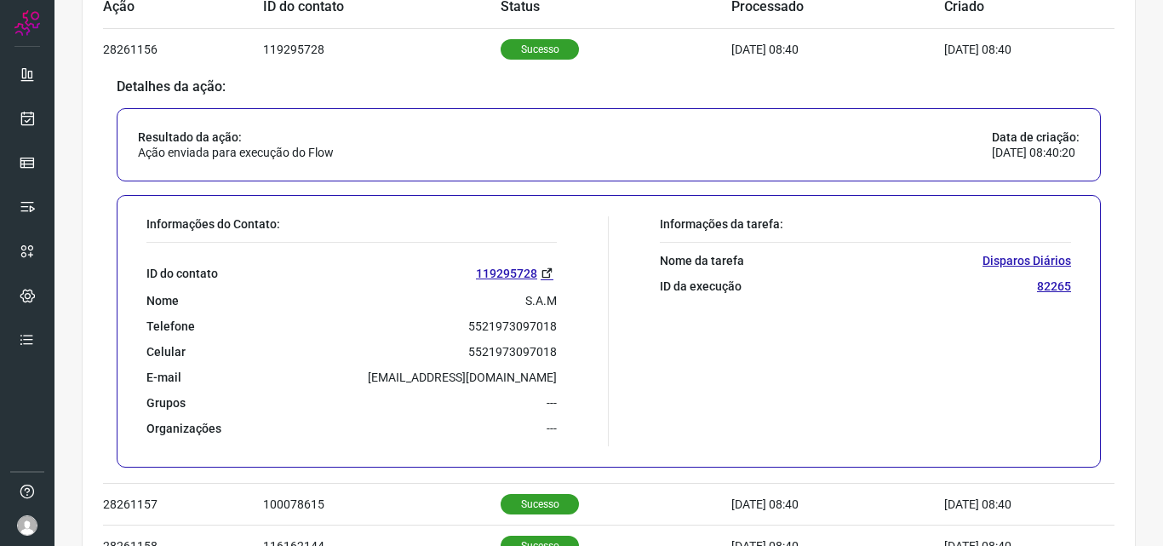
scroll to position [596, 0]
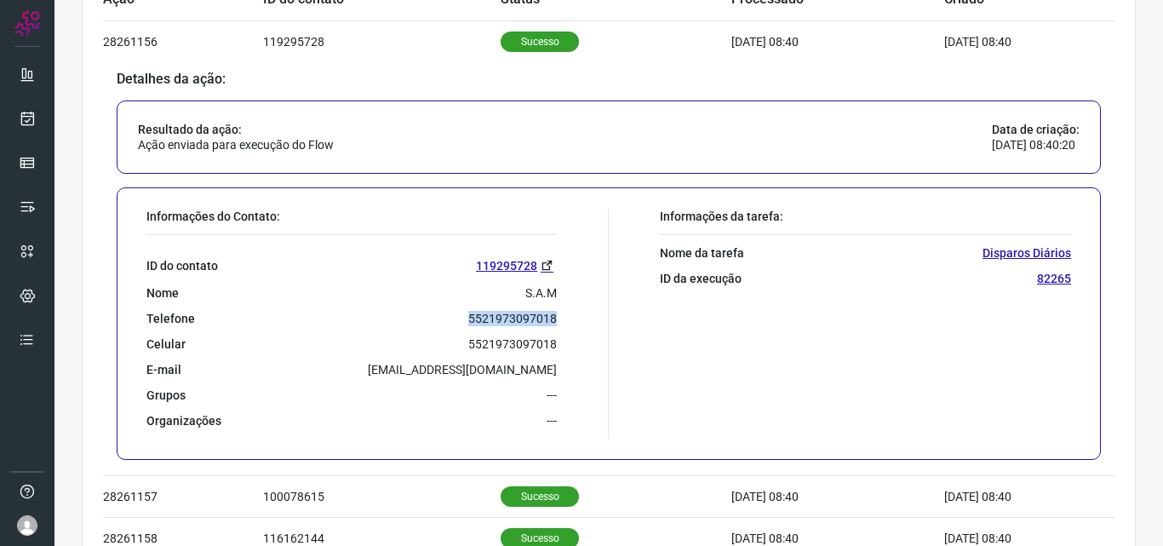
drag, startPoint x: 464, startPoint y: 321, endPoint x: 556, endPoint y: 323, distance: 92.0
click at [556, 323] on div "Informações do Contato: ID do contato [PHONE_NUMBER] Nome S.A.M Telefone 552197…" at bounding box center [373, 324] width 471 height 230
copy p "5521973097018"
